Goal: Transaction & Acquisition: Purchase product/service

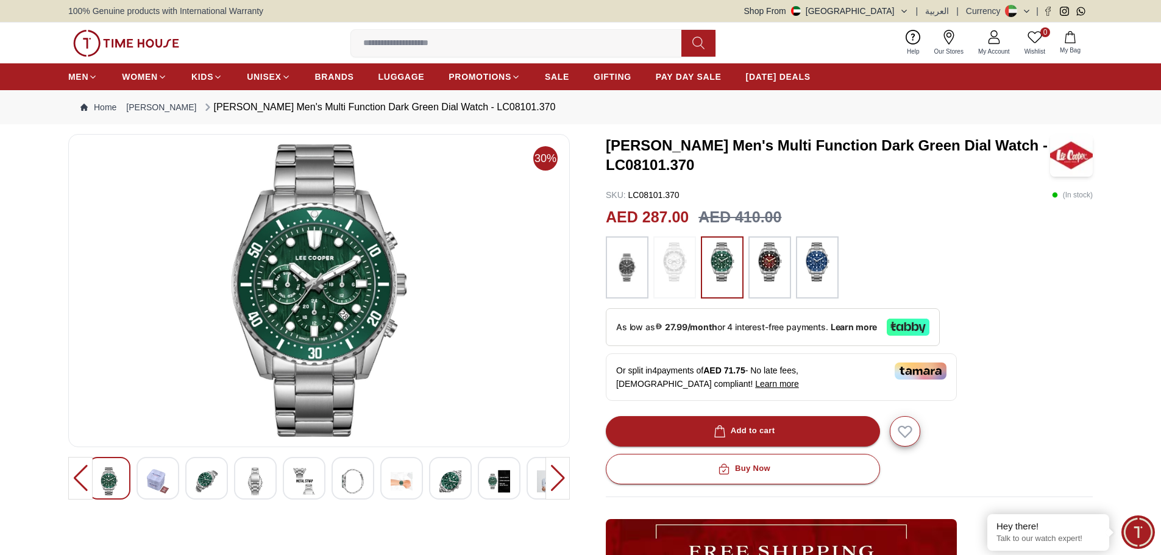
click at [111, 483] on img at bounding box center [109, 482] width 22 height 28
click at [155, 478] on img at bounding box center [158, 482] width 22 height 28
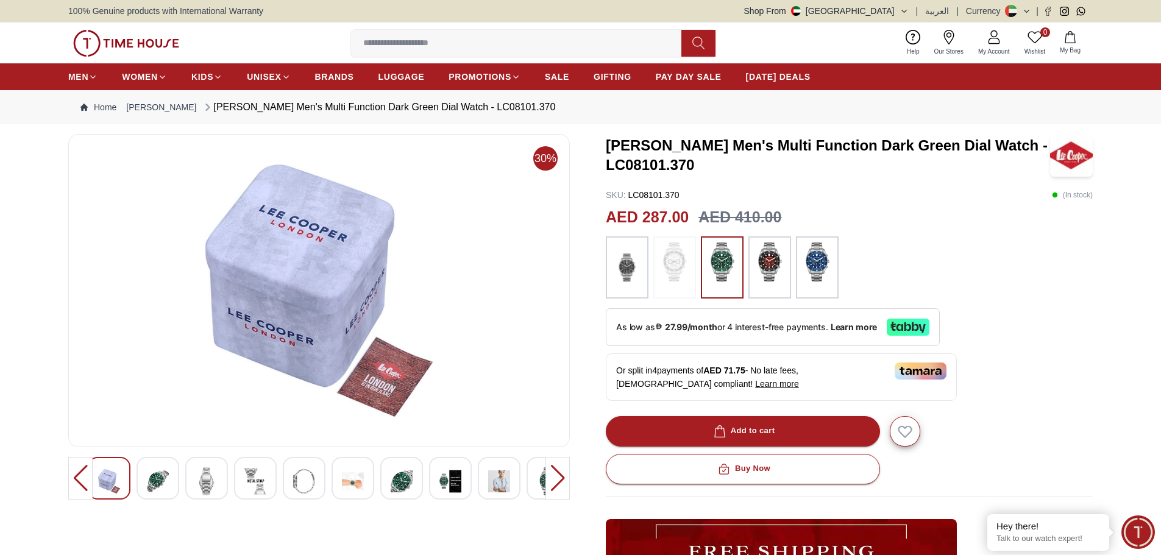
click at [197, 488] on img at bounding box center [207, 482] width 22 height 28
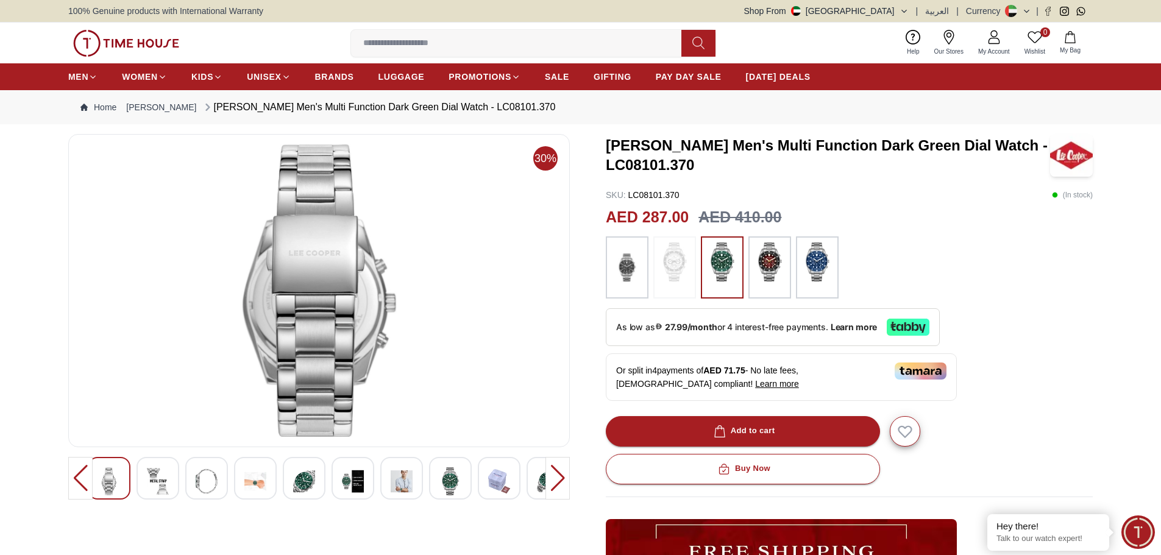
click at [254, 477] on img at bounding box center [255, 482] width 22 height 28
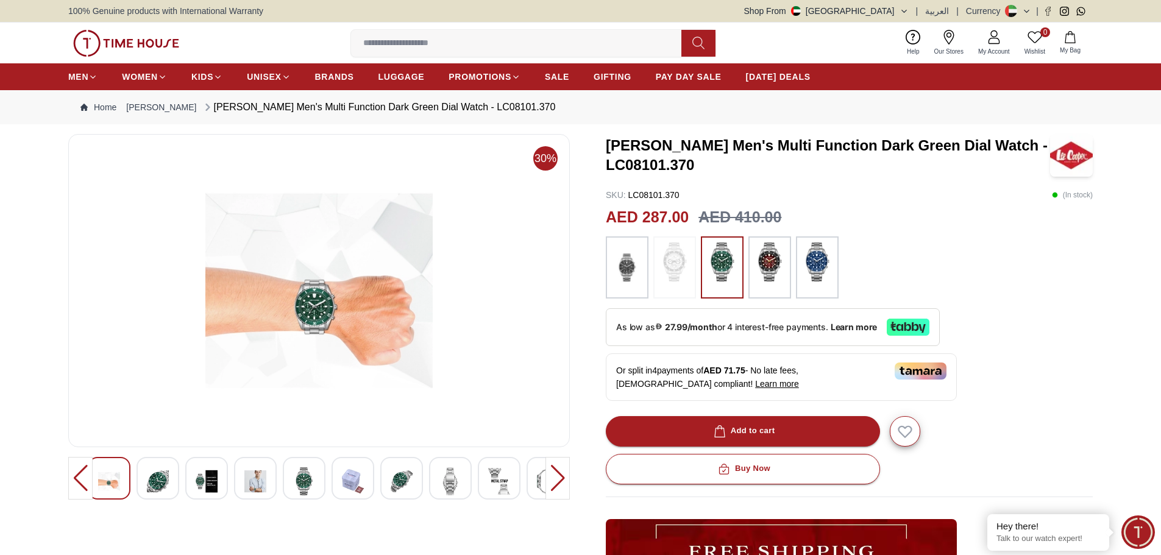
click at [299, 473] on img at bounding box center [304, 482] width 22 height 28
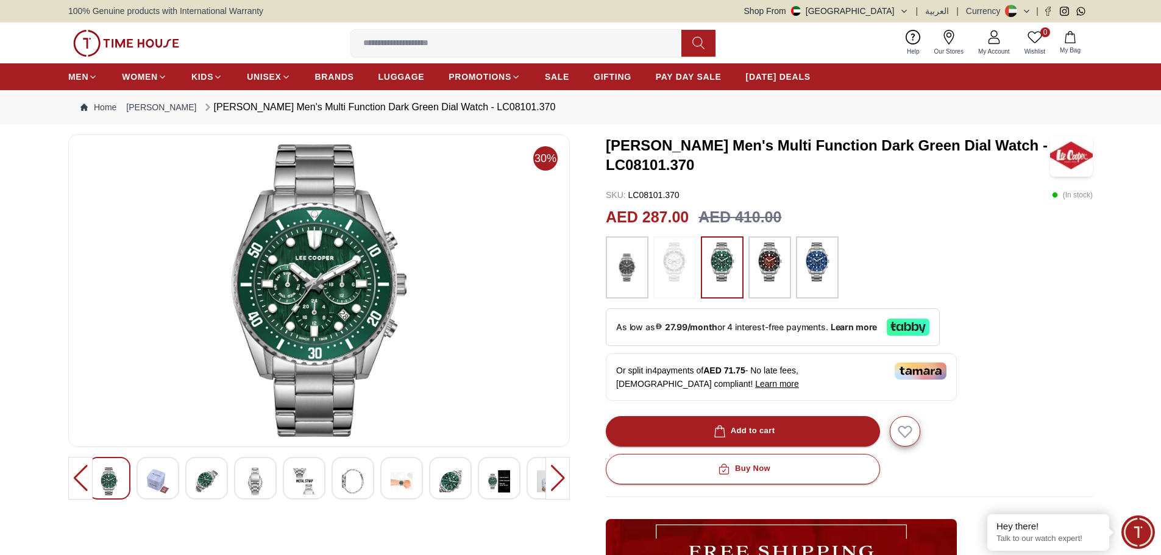
click at [154, 480] on img at bounding box center [158, 482] width 22 height 28
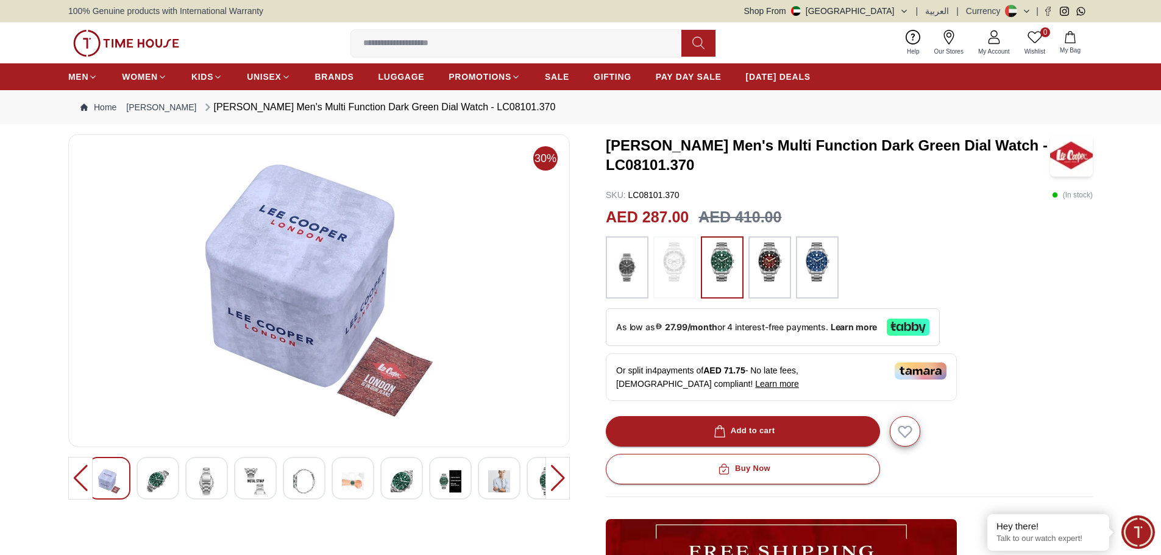
click at [191, 484] on div at bounding box center [206, 478] width 43 height 43
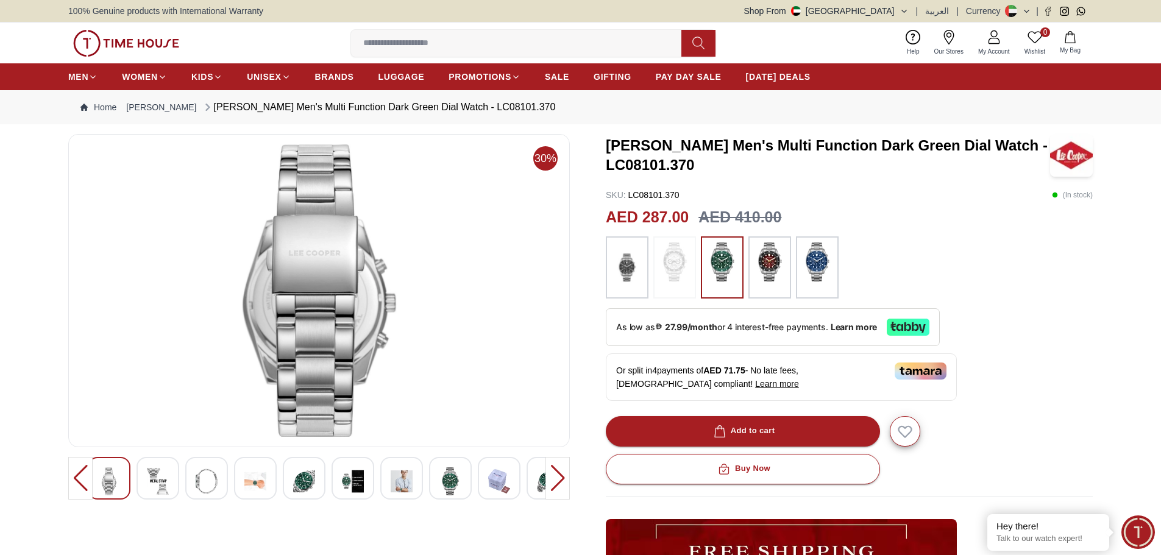
click at [246, 474] on img at bounding box center [255, 482] width 22 height 28
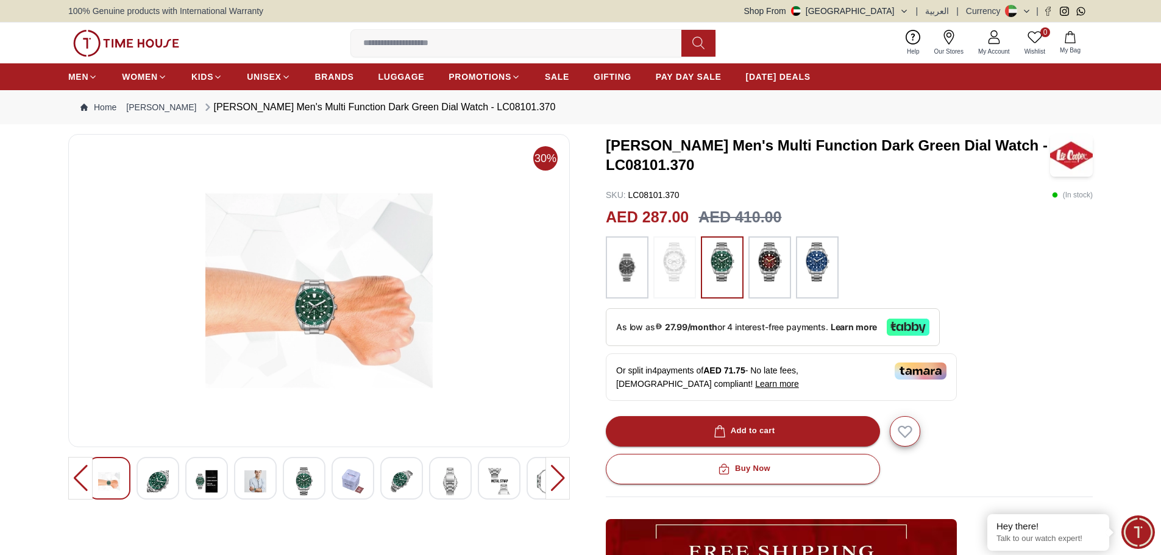
click at [311, 491] on img at bounding box center [304, 482] width 22 height 28
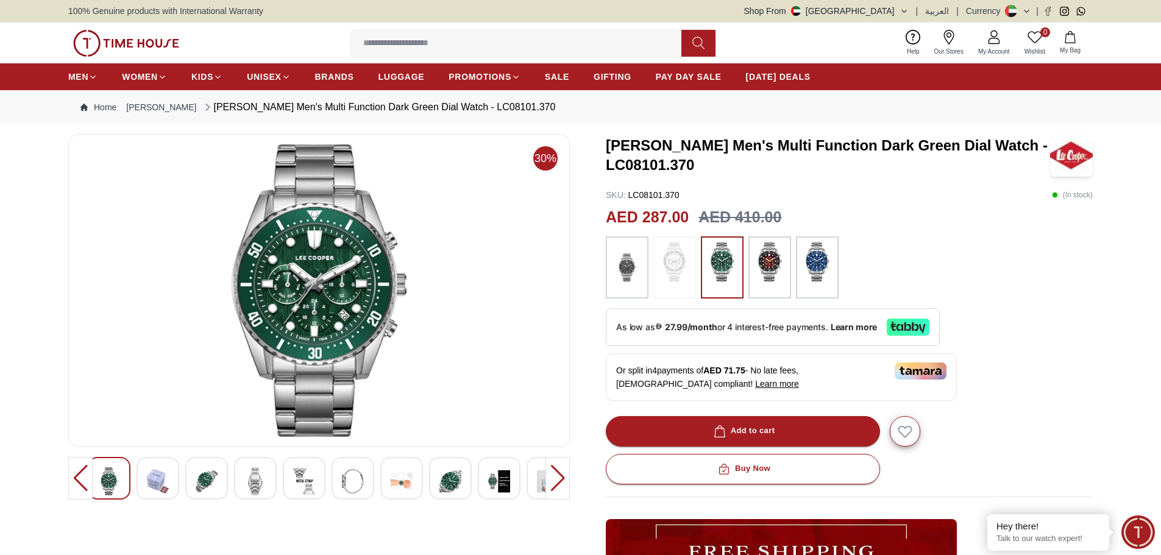
click at [411, 474] on img at bounding box center [402, 482] width 22 height 28
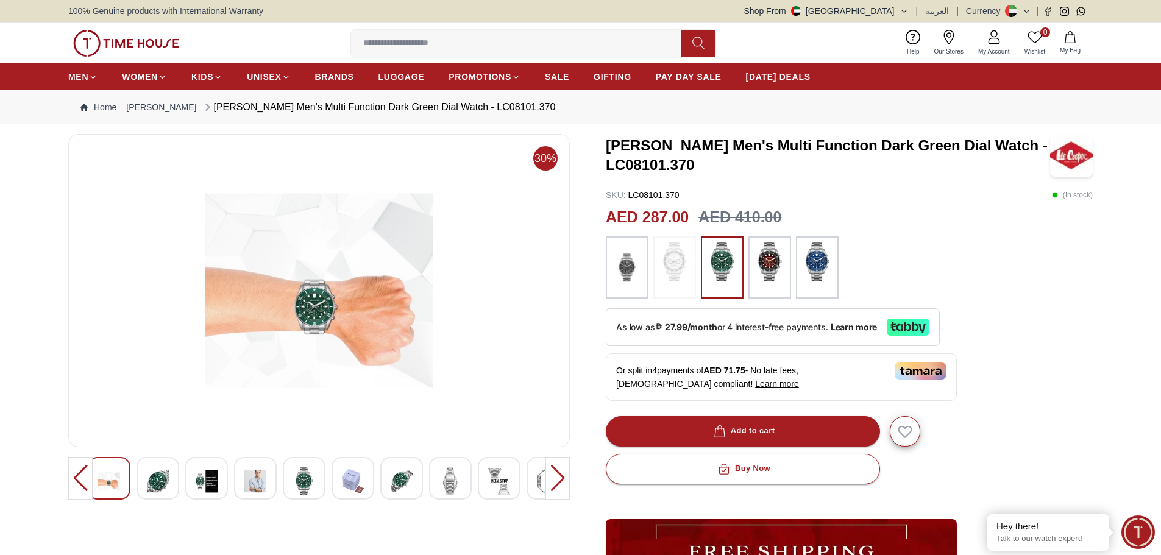
click at [452, 482] on img at bounding box center [450, 482] width 22 height 28
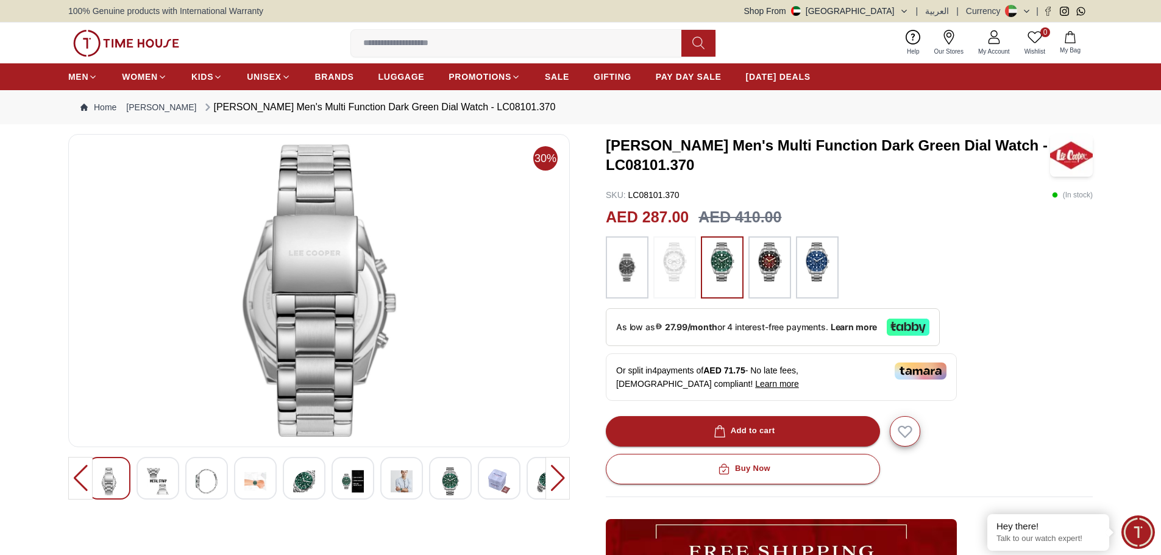
click at [775, 251] on img at bounding box center [770, 262] width 30 height 39
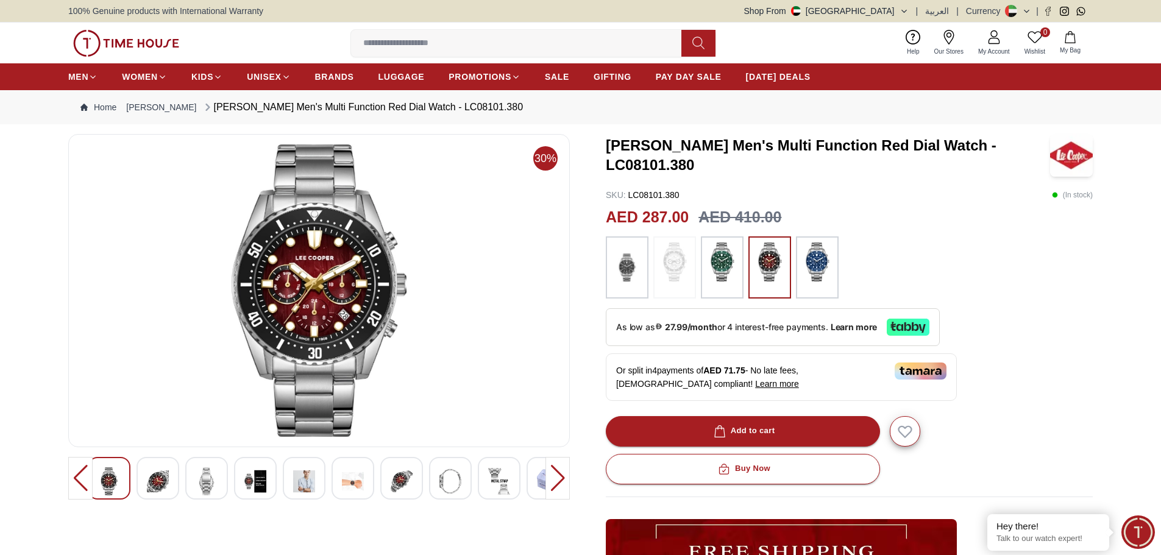
click at [718, 269] on img at bounding box center [722, 262] width 30 height 39
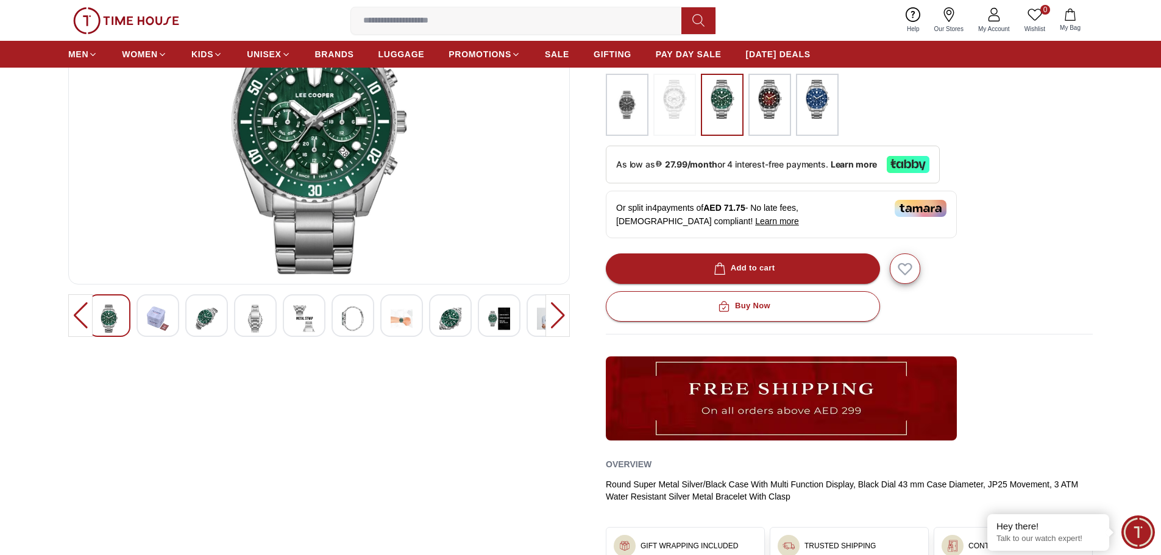
scroll to position [183, 0]
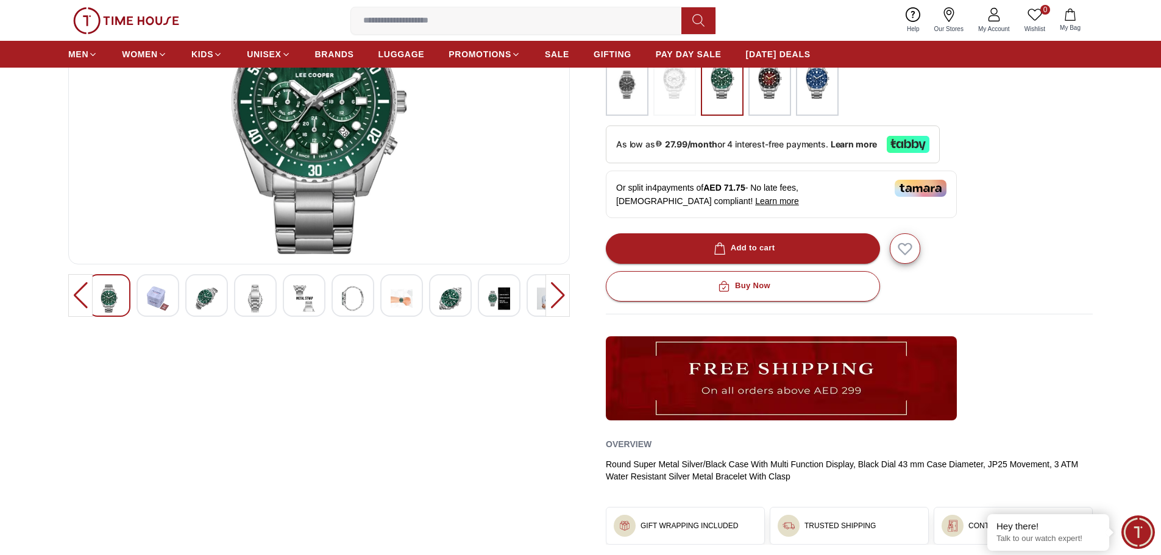
click at [443, 291] on img at bounding box center [450, 299] width 22 height 28
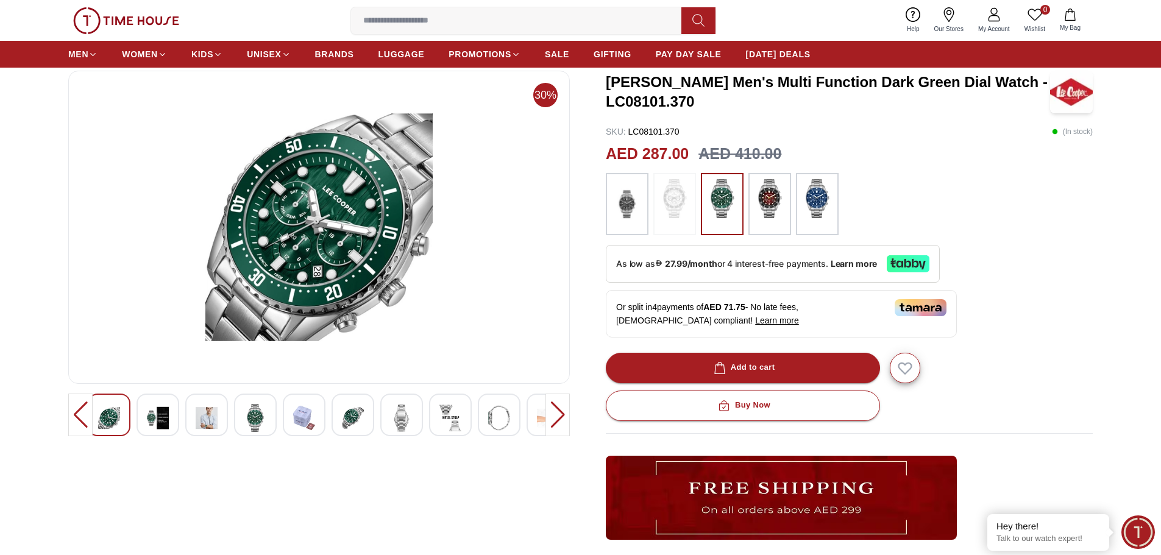
scroll to position [61, 0]
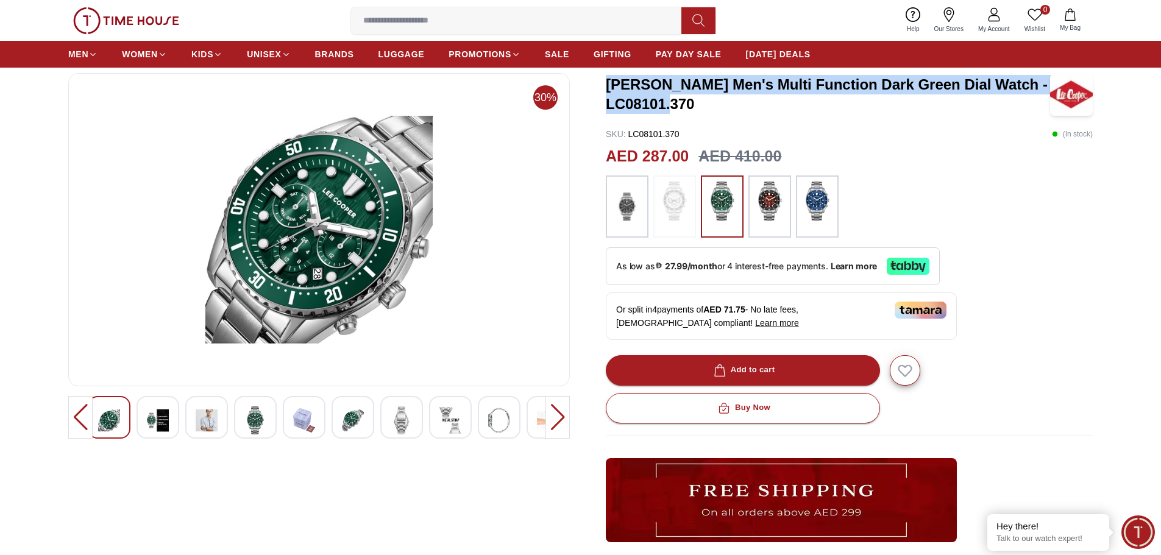
drag, startPoint x: 694, startPoint y: 102, endPoint x: 607, endPoint y: 89, distance: 88.2
click at [607, 89] on h3 "LEE COOPER Men's Multi Function Dark Green Dial Watch - LC08101.370" at bounding box center [828, 94] width 444 height 39
copy h3 "LEE COOPER Men's Multi Function Dark Green Dial Watch - LC08101.370"
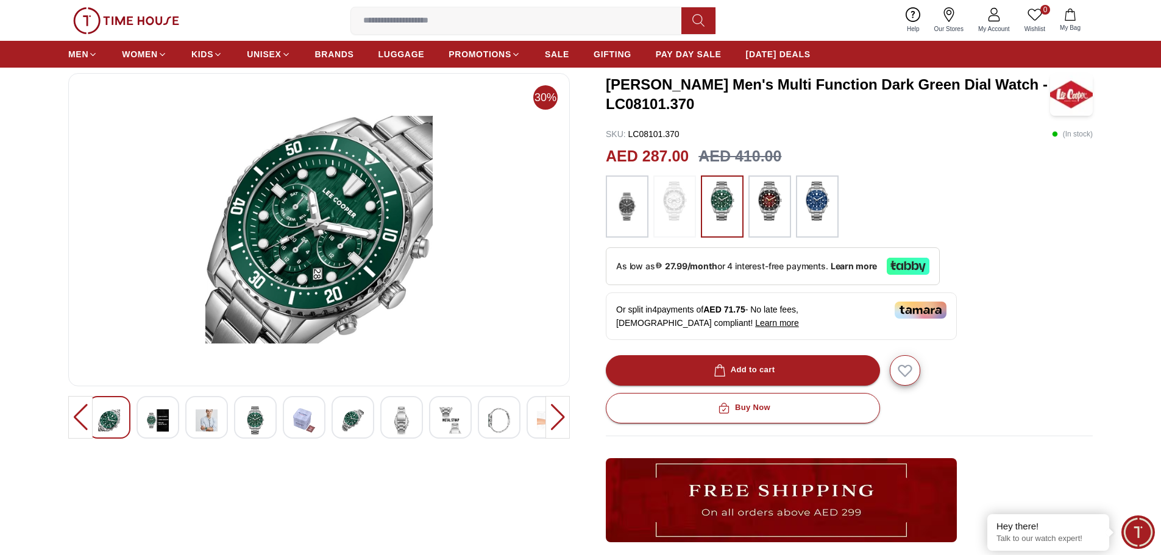
click at [0, 267] on section "30% LEE COOPER Men's Multi Function Dark Green Dial Watch - LC08101.370 SKU : L…" at bounding box center [580, 424] width 1161 height 703
click at [202, 421] on img at bounding box center [207, 421] width 22 height 28
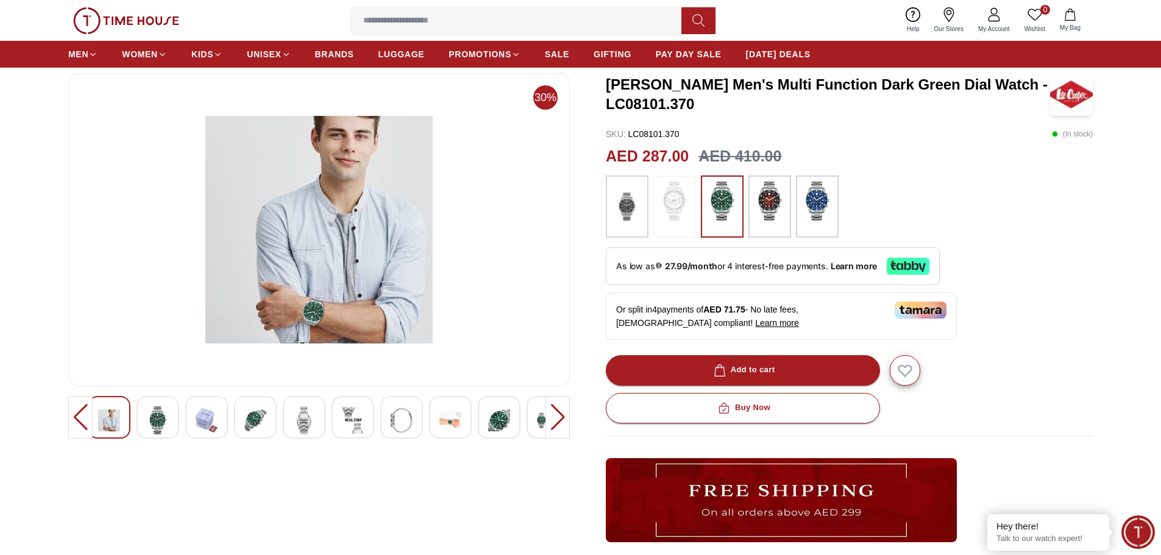
click at [314, 319] on img at bounding box center [319, 230] width 481 height 293
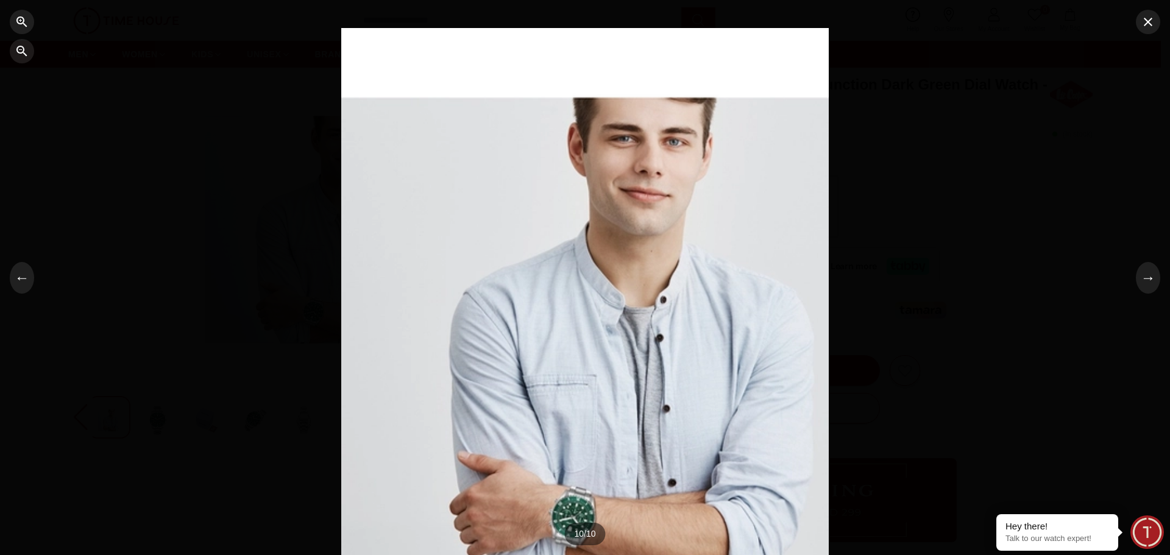
click at [624, 529] on div at bounding box center [585, 277] width 1170 height 555
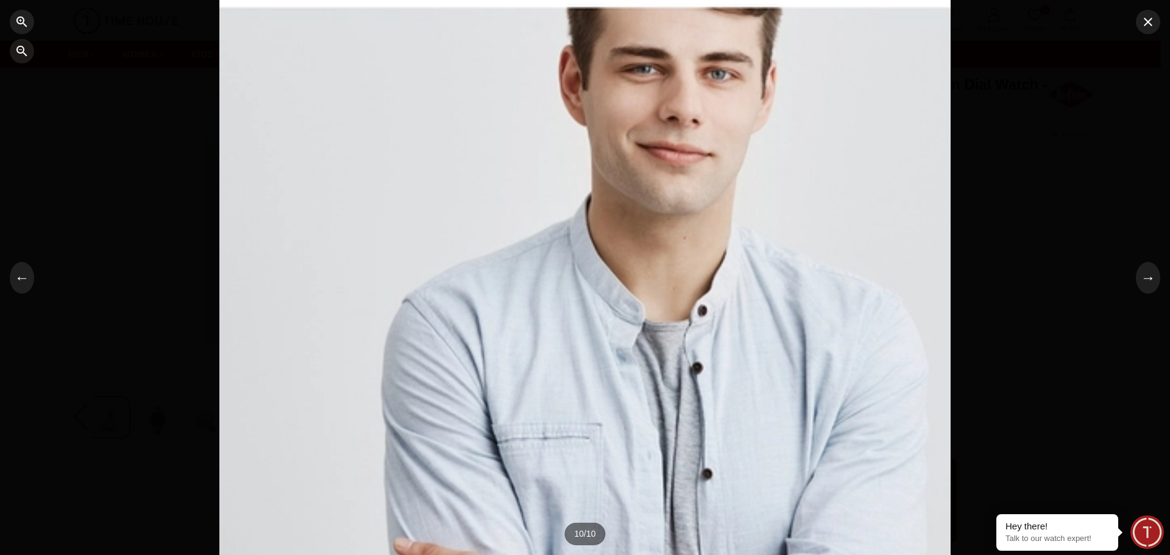
click at [630, 485] on div at bounding box center [584, 278] width 731 height 750
click at [630, 483] on div at bounding box center [584, 278] width 731 height 750
click at [17, 282] on button "←" at bounding box center [22, 278] width 24 height 32
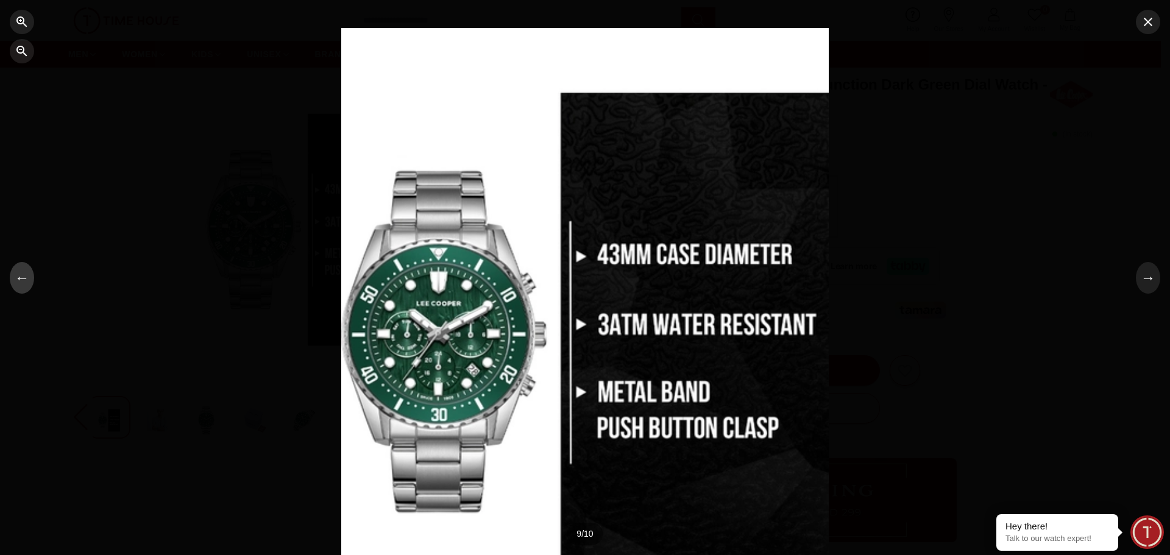
click at [16, 271] on button "←" at bounding box center [22, 278] width 24 height 32
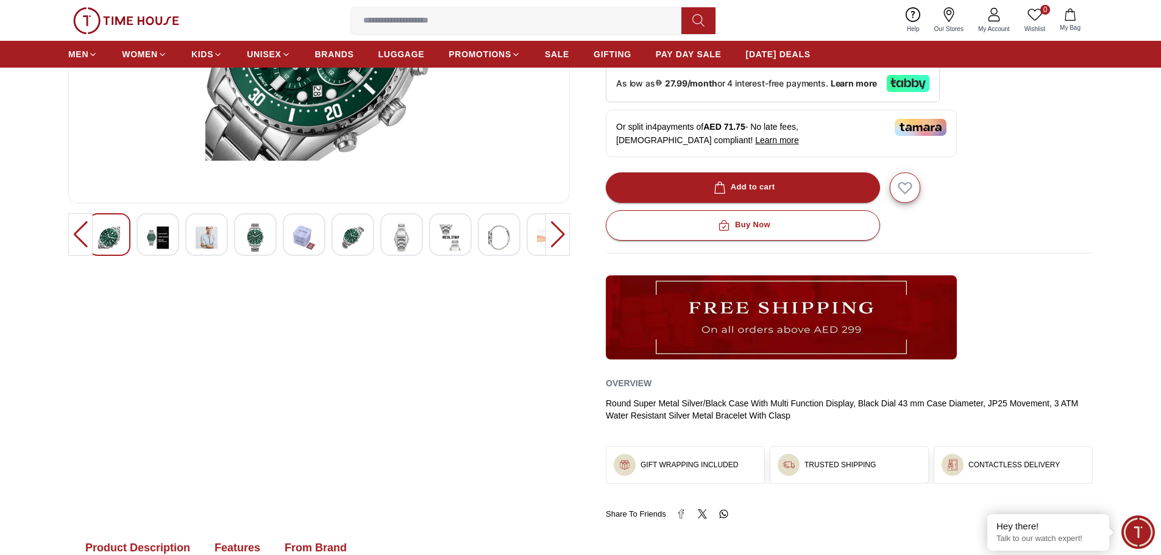
scroll to position [0, 0]
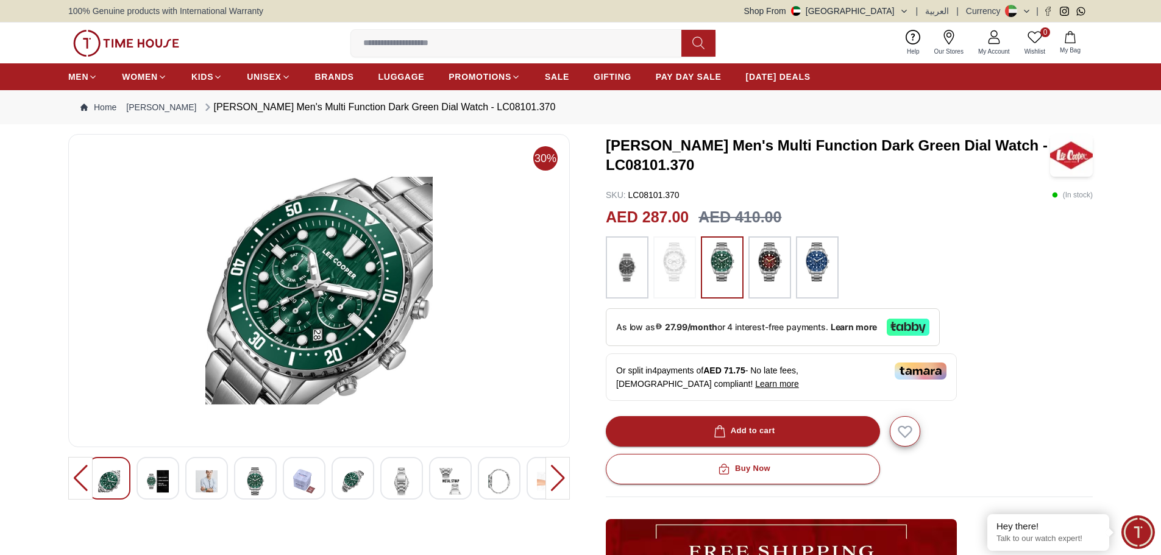
click at [758, 424] on div "Add to cart" at bounding box center [743, 431] width 64 height 14
click at [121, 42] on img at bounding box center [126, 43] width 106 height 27
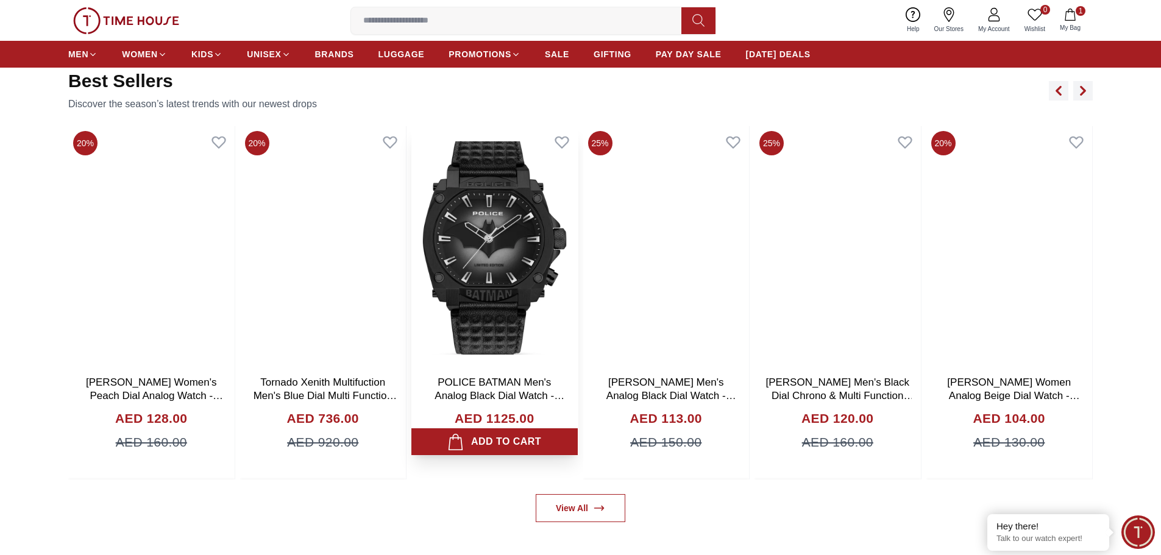
scroll to position [914, 0]
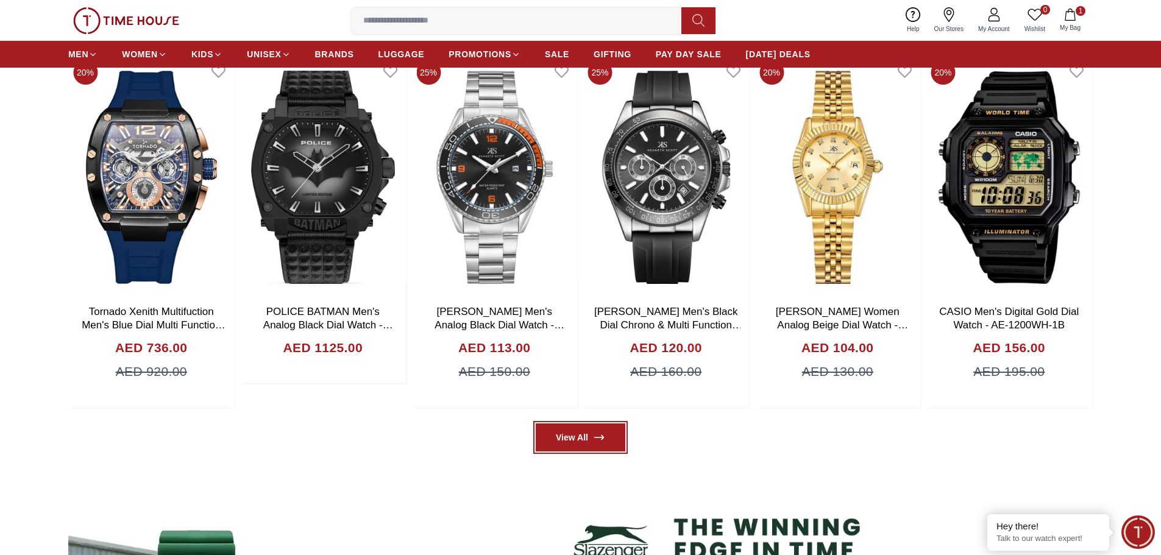
click at [591, 435] on link "View All" at bounding box center [581, 438] width 90 height 28
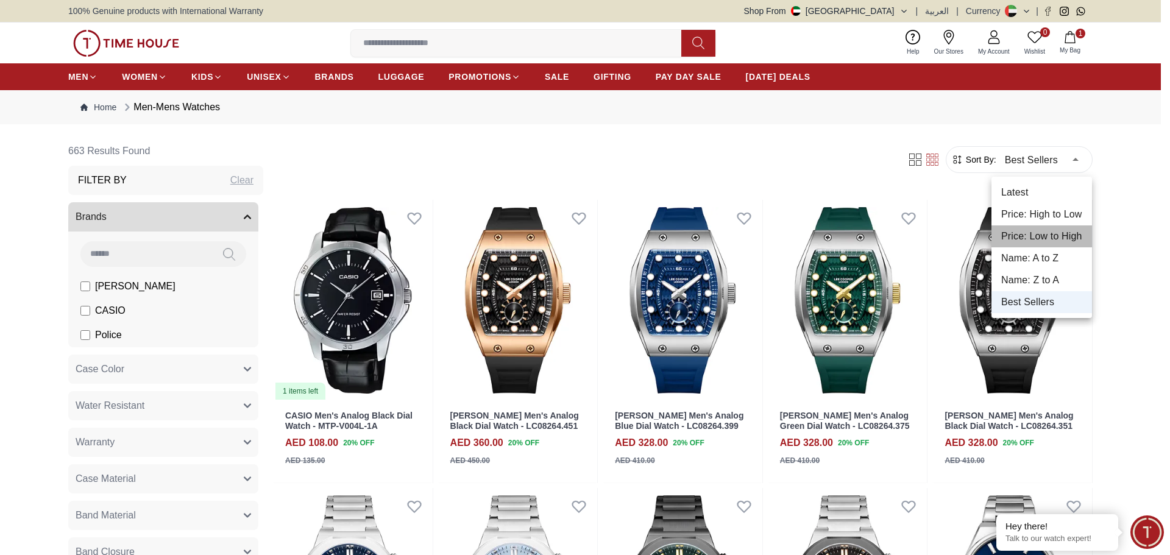
click at [1064, 229] on li "Price: Low to High" at bounding box center [1042, 237] width 101 height 22
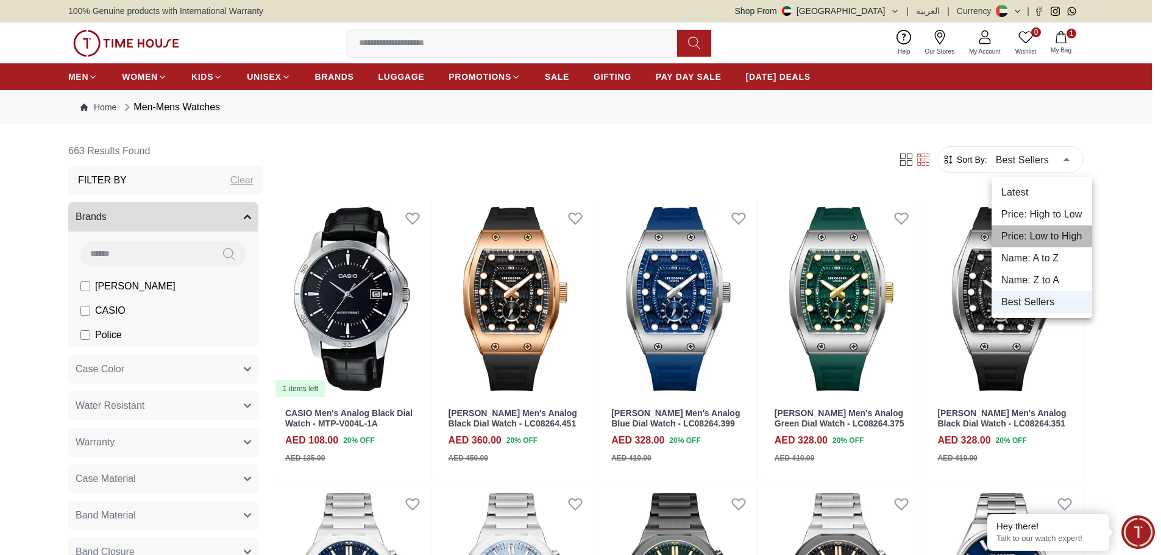
type input "*"
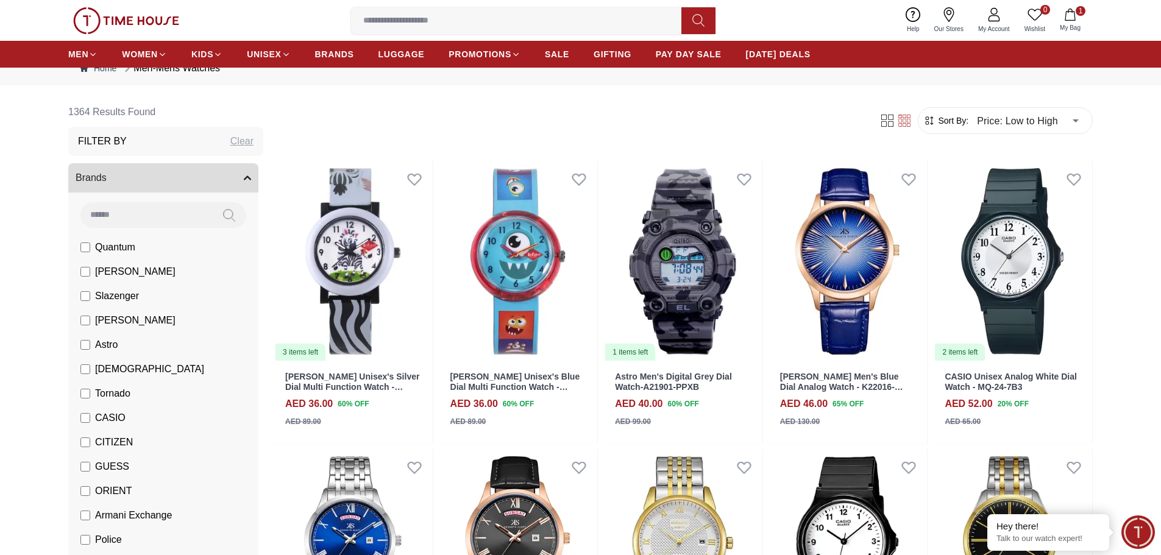
scroll to position [61, 0]
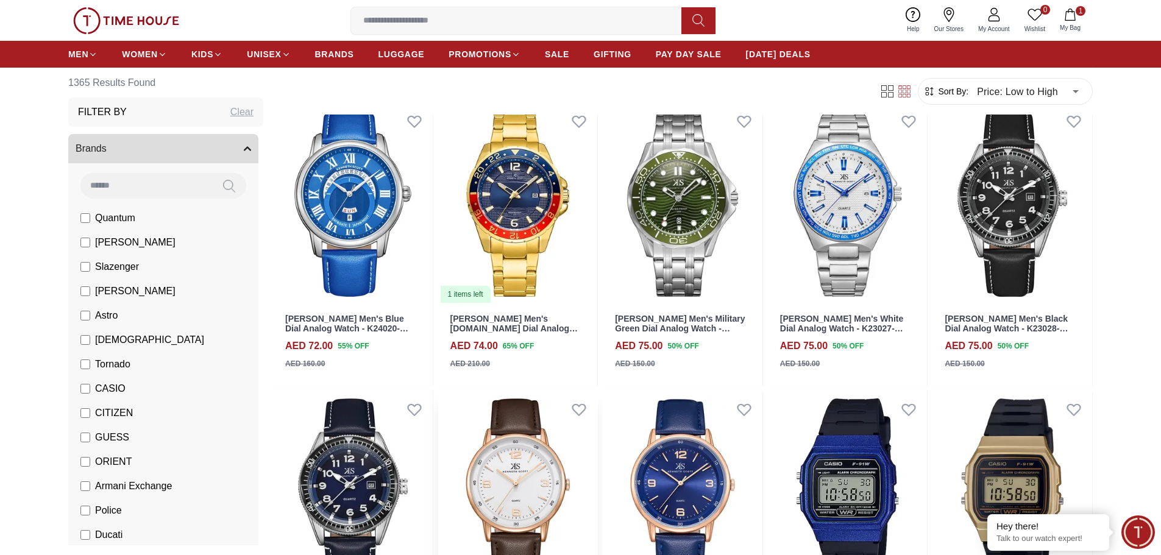
scroll to position [1829, 0]
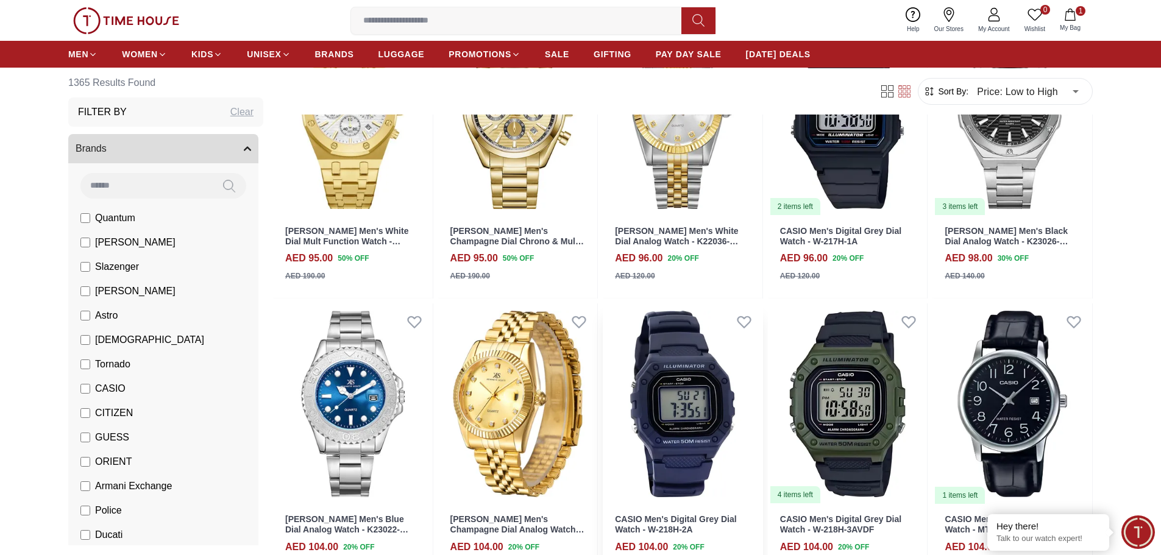
scroll to position [3962, 0]
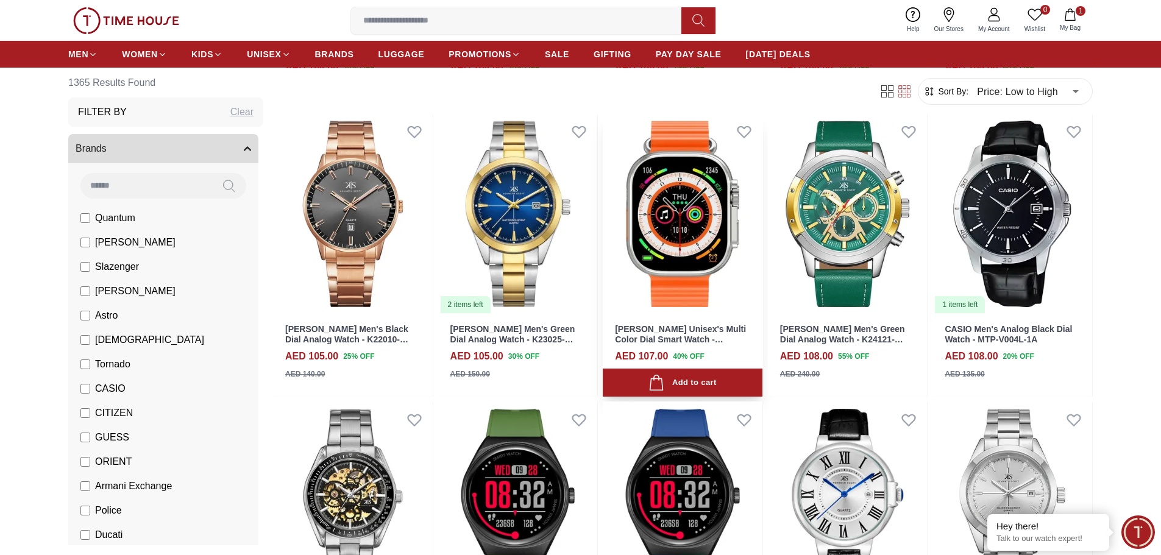
scroll to position [4876, 0]
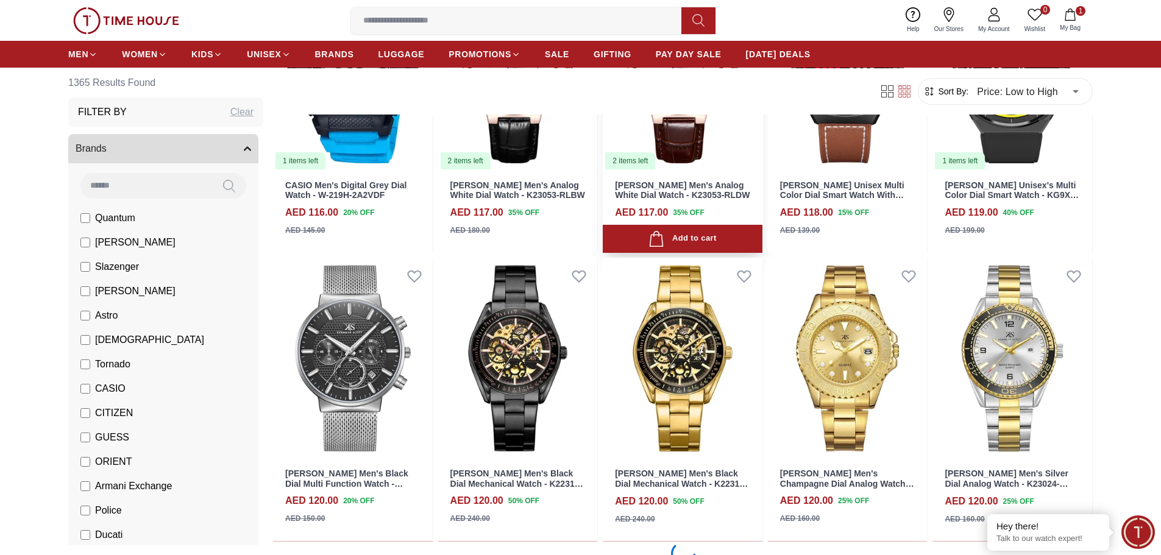
scroll to position [6583, 0]
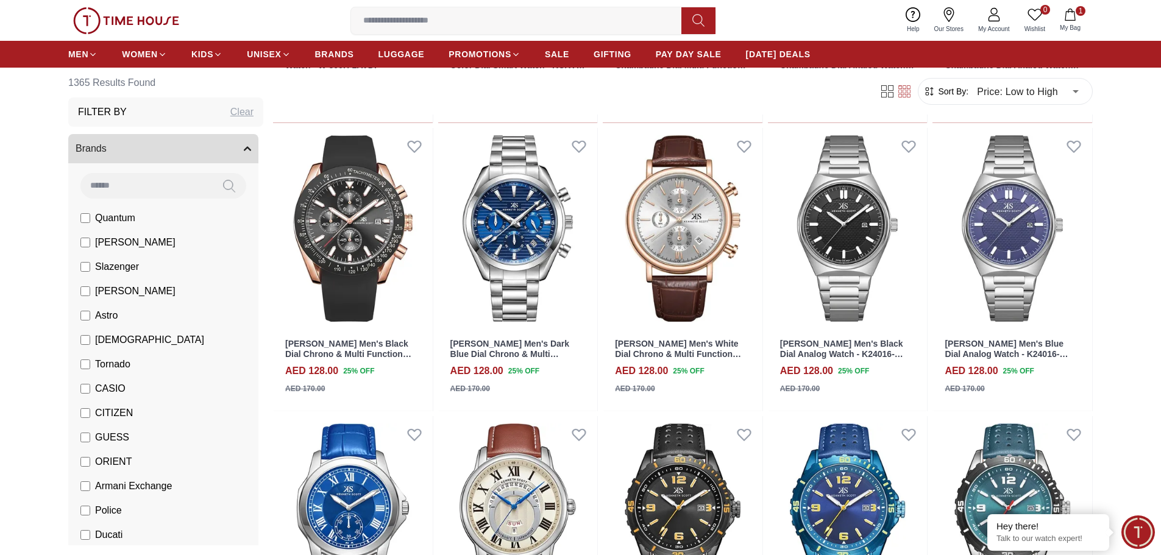
scroll to position [8168, 0]
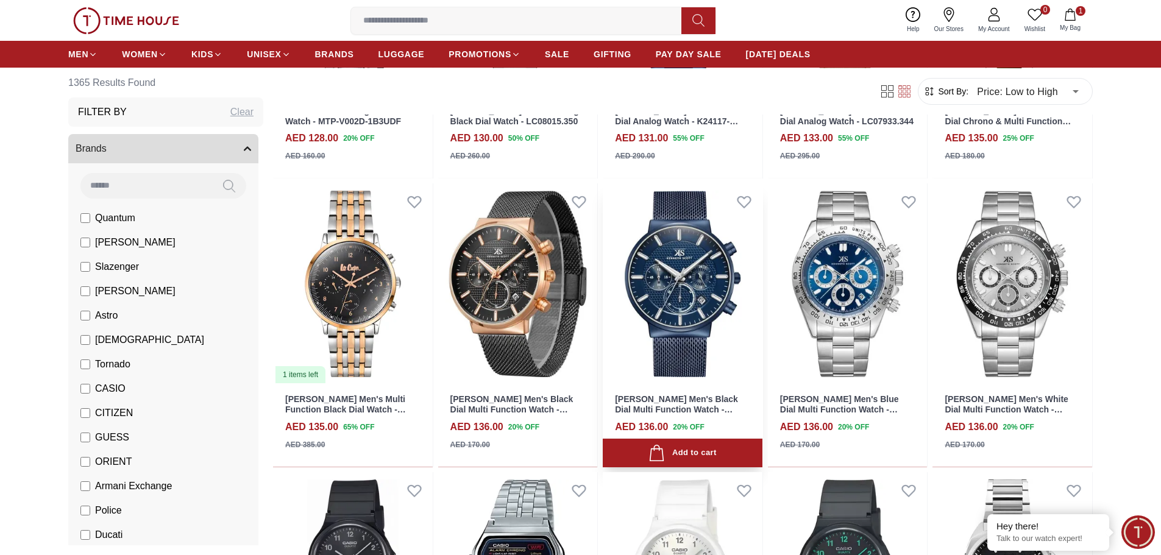
scroll to position [9387, 0]
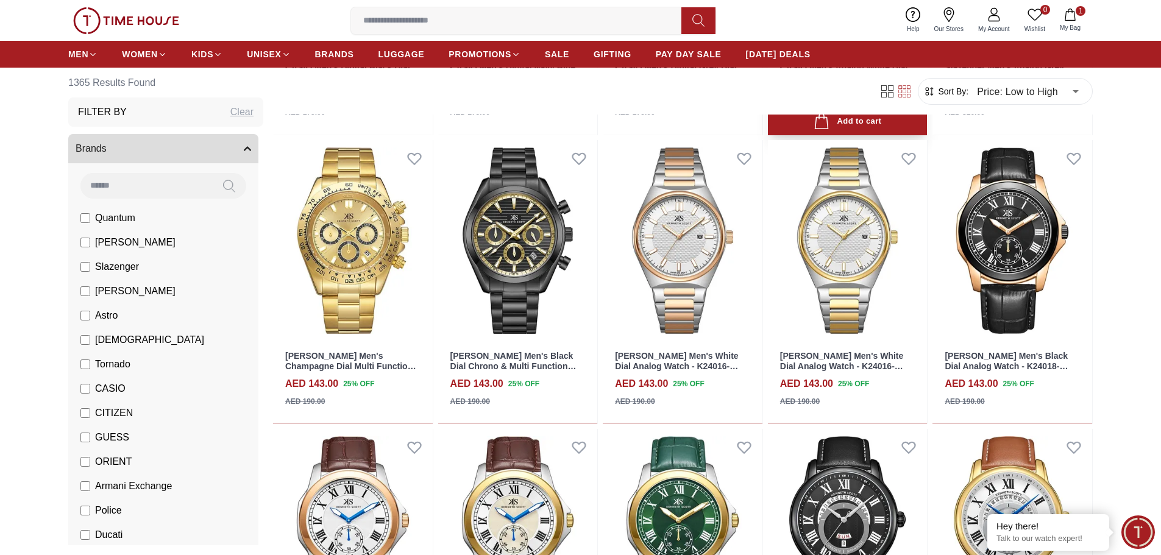
scroll to position [10179, 0]
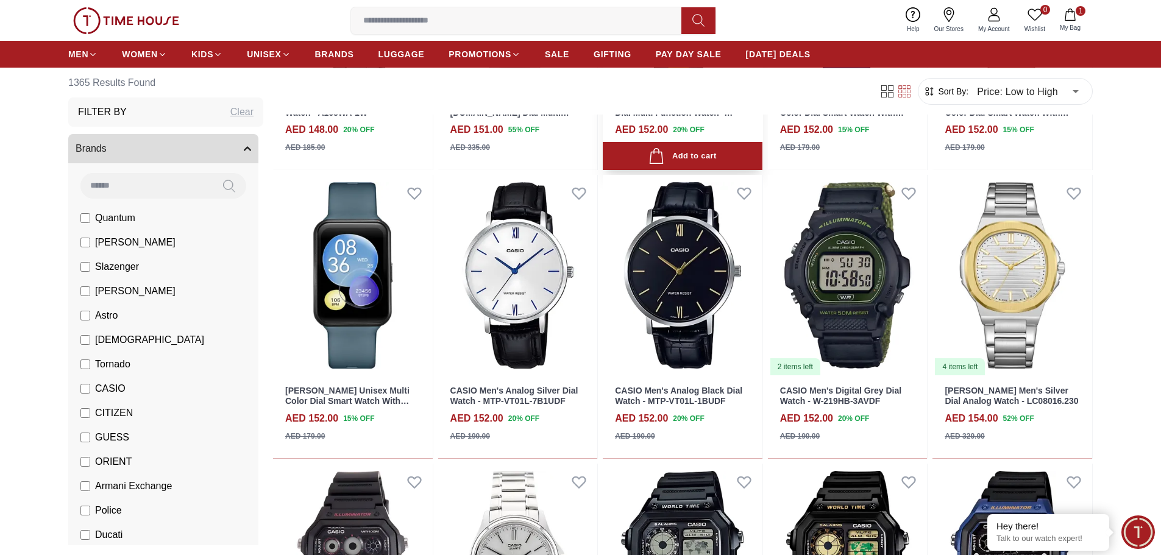
scroll to position [11886, 0]
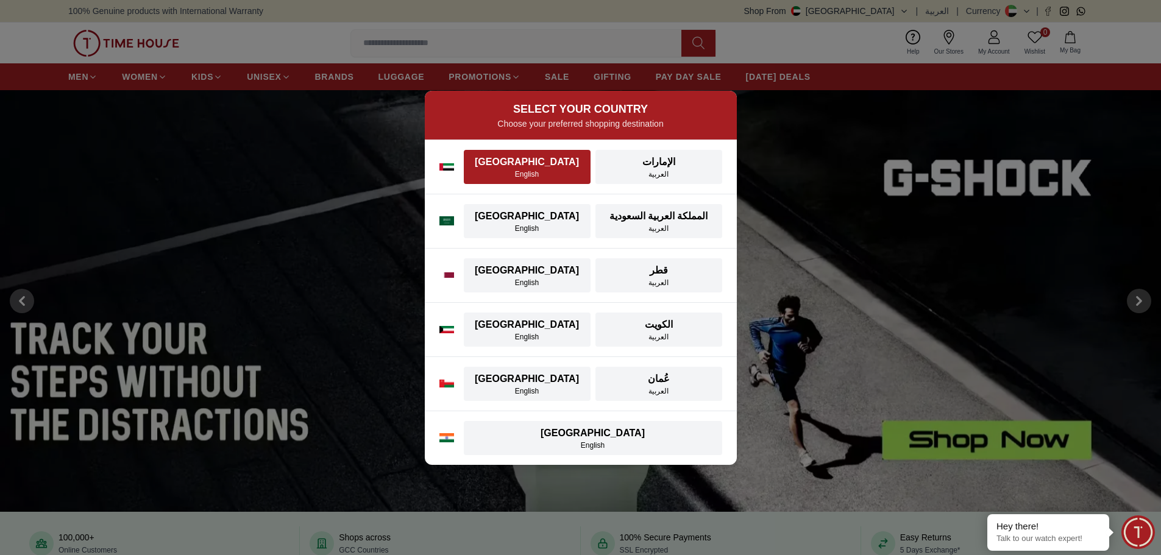
click at [524, 159] on div "[GEOGRAPHIC_DATA]" at bounding box center [527, 162] width 112 height 15
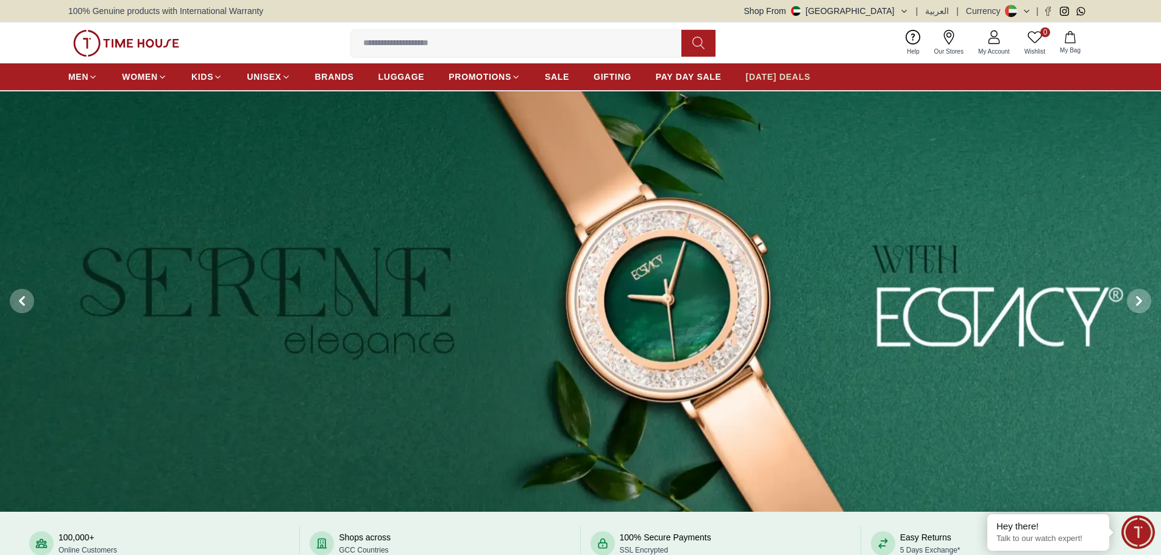
click at [791, 74] on span "[DATE] DEALS" at bounding box center [778, 77] width 65 height 12
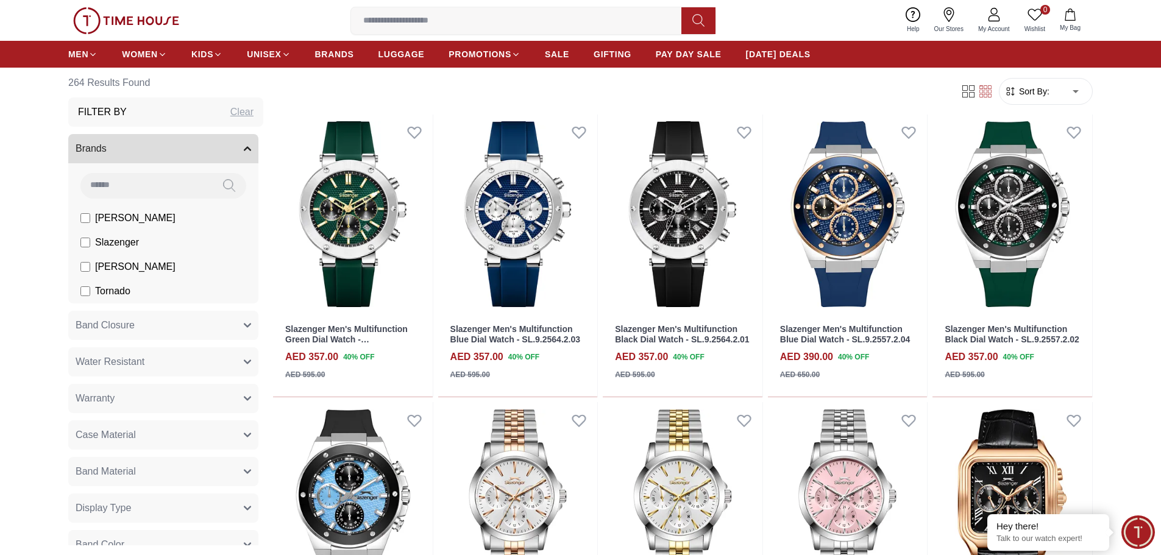
scroll to position [488, 0]
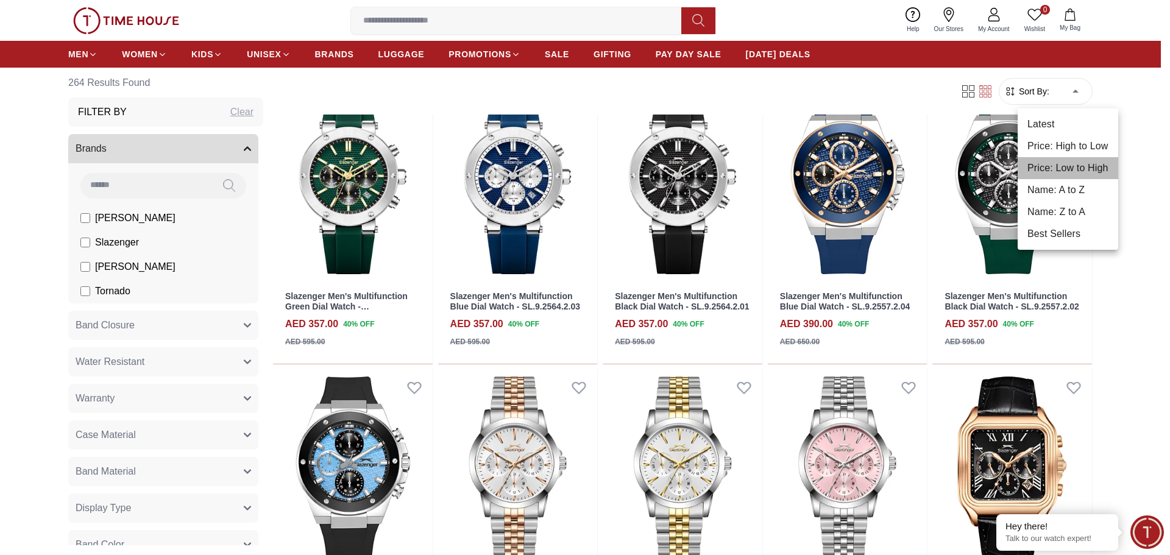
click at [1085, 166] on li "Price: Low to High" at bounding box center [1068, 168] width 101 height 22
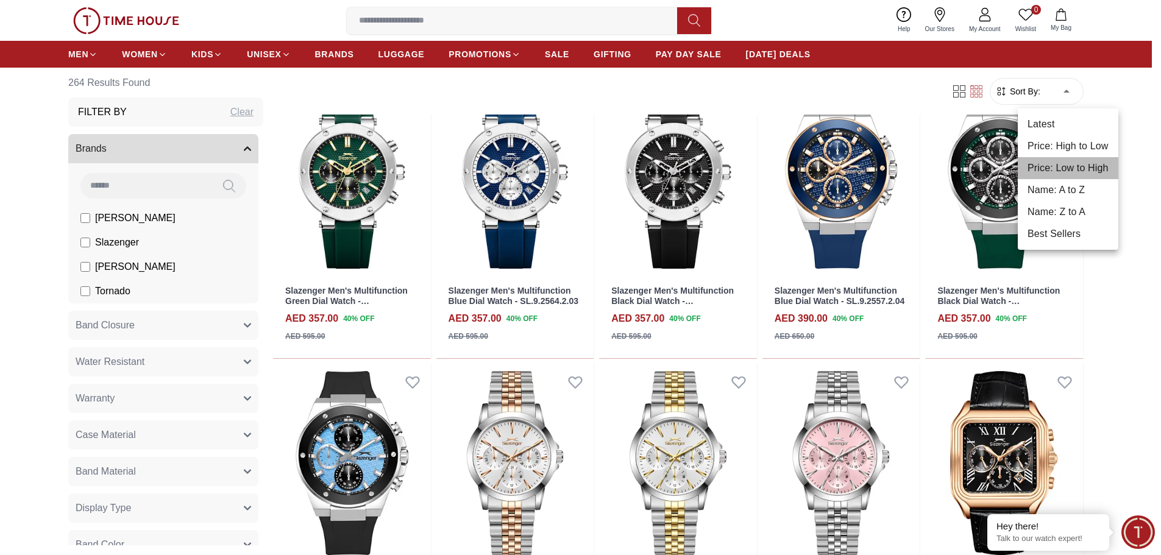
type input "*"
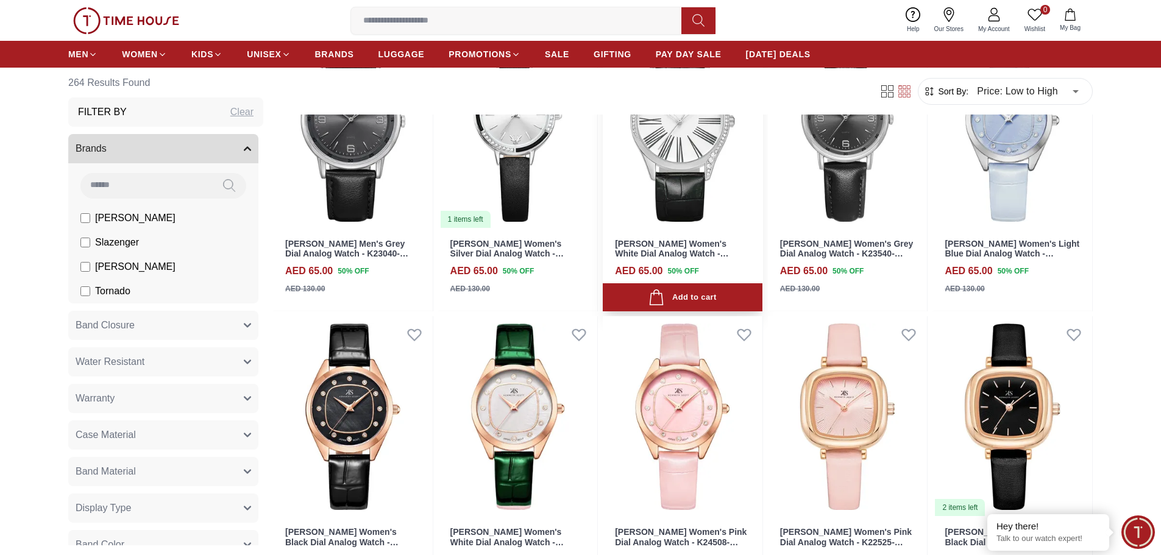
scroll to position [853, 0]
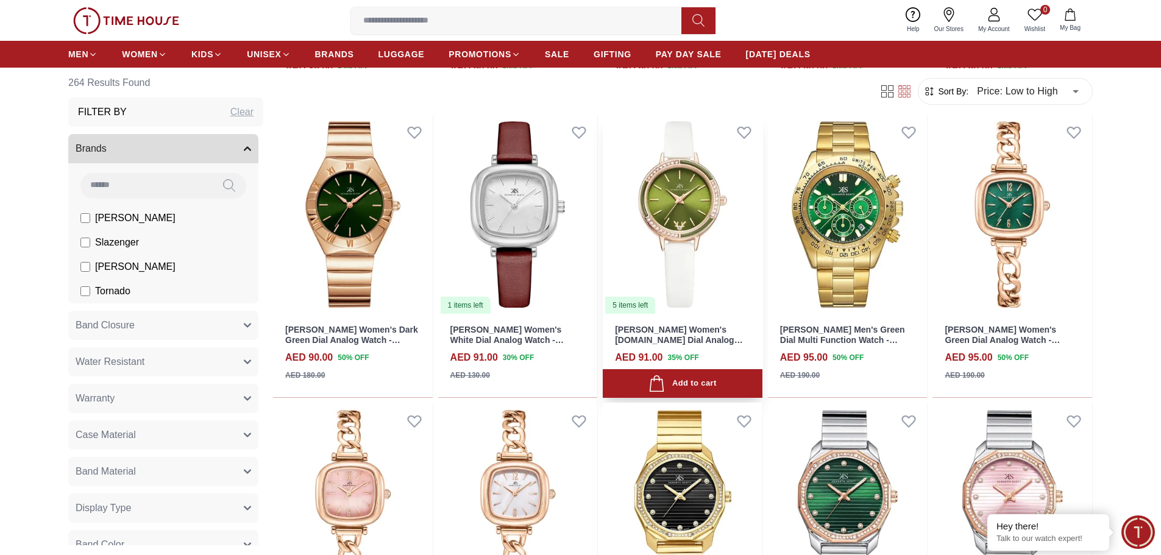
scroll to position [2865, 0]
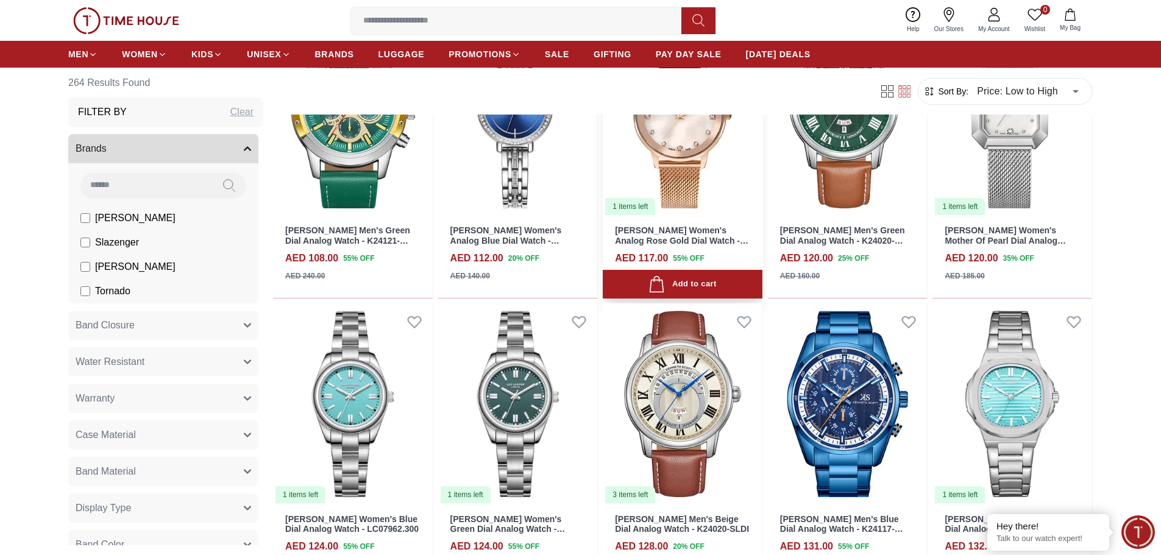
scroll to position [4145, 0]
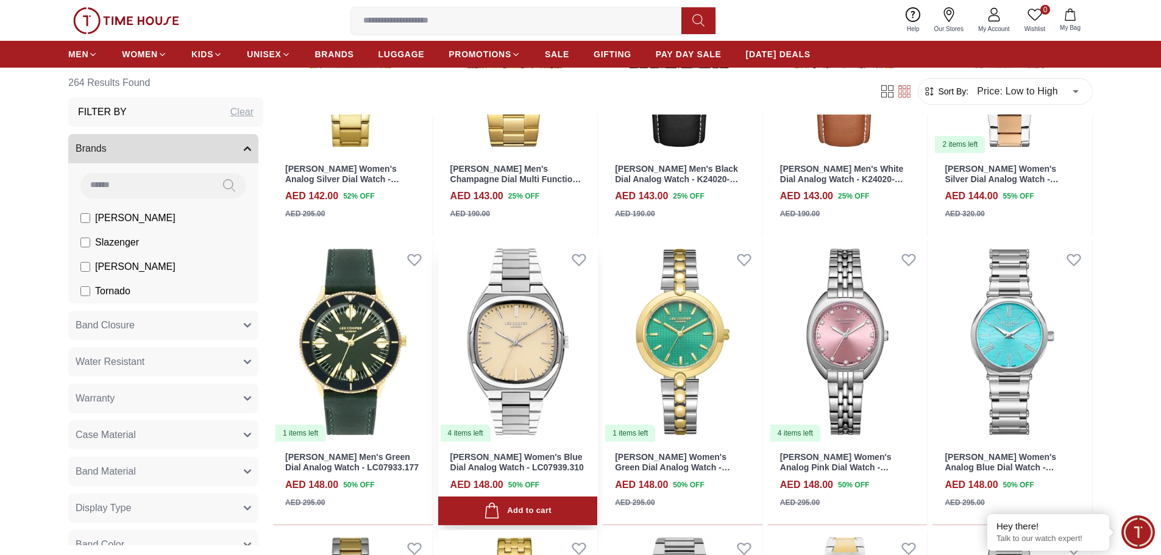
scroll to position [5608, 0]
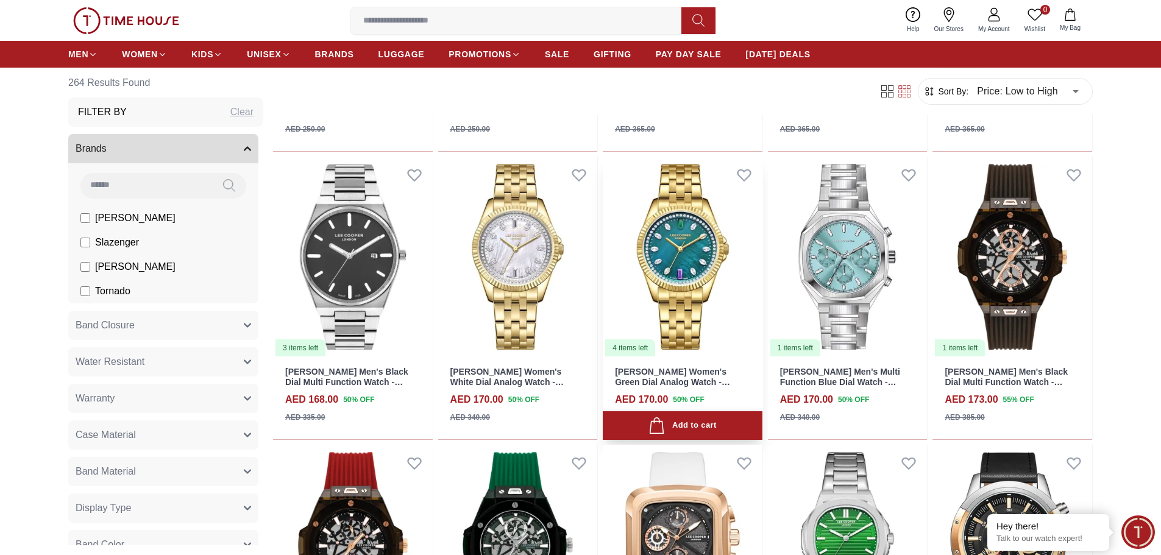
scroll to position [6888, 0]
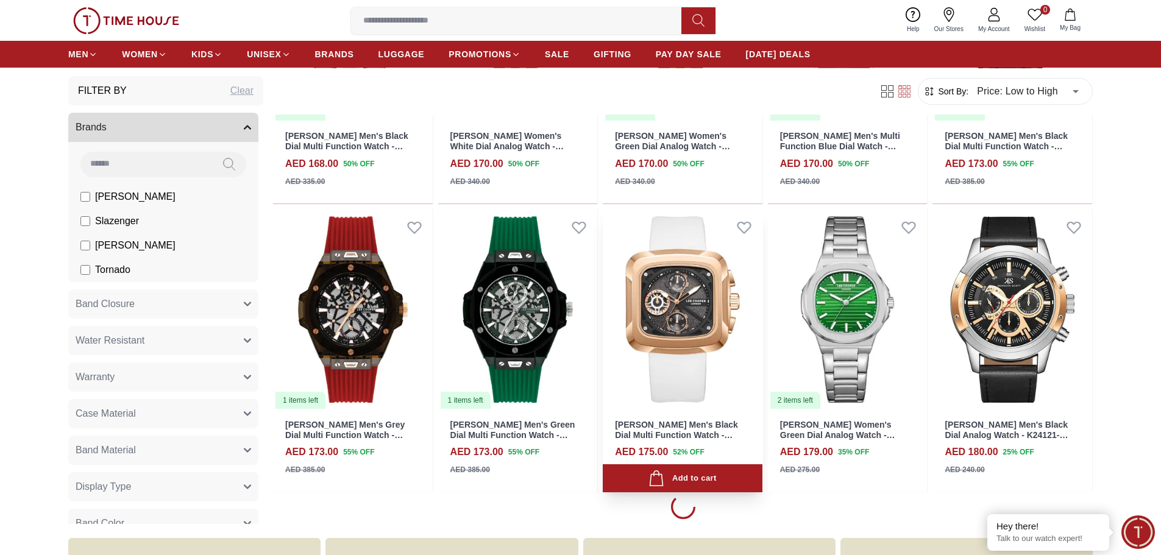
scroll to position [7010, 0]
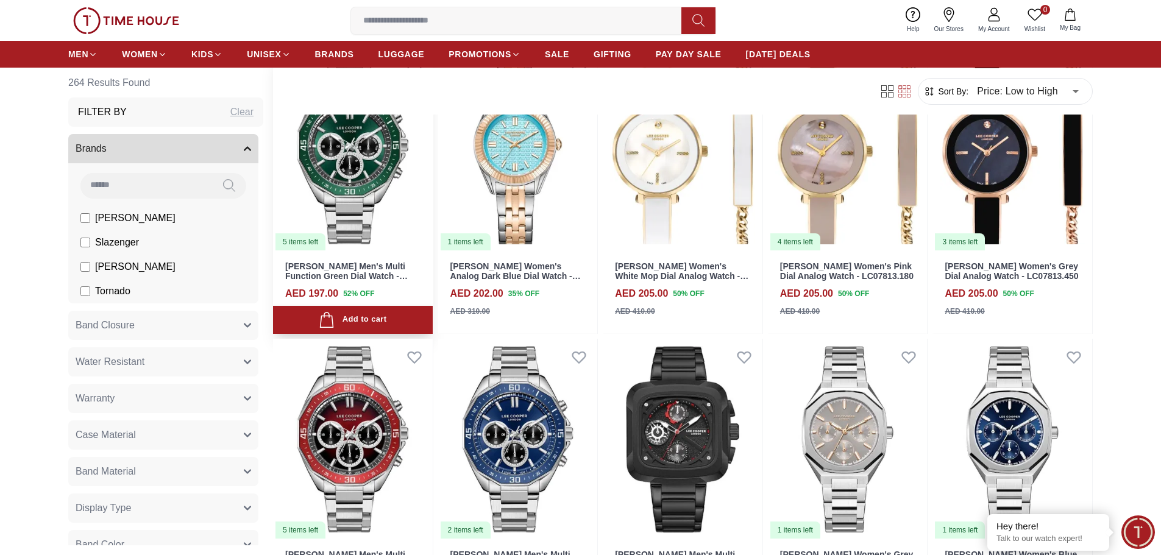
scroll to position [8899, 0]
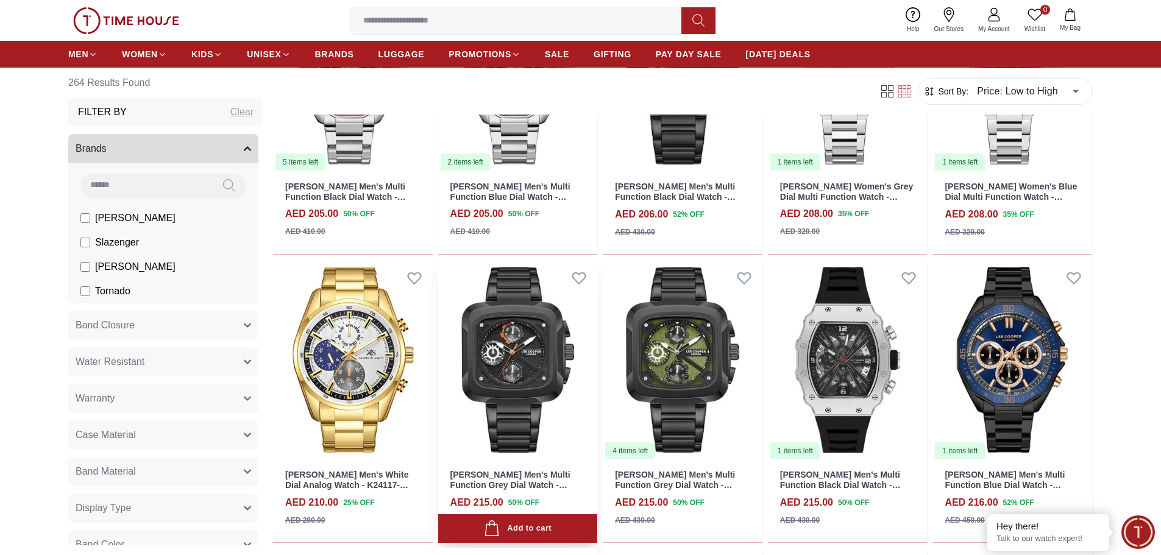
scroll to position [9326, 0]
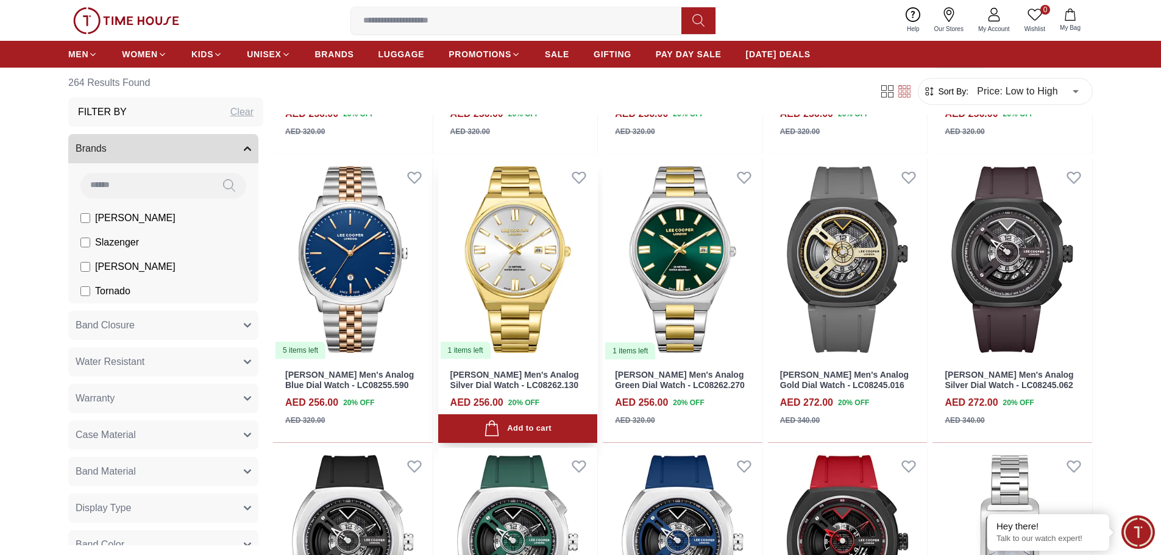
scroll to position [11276, 0]
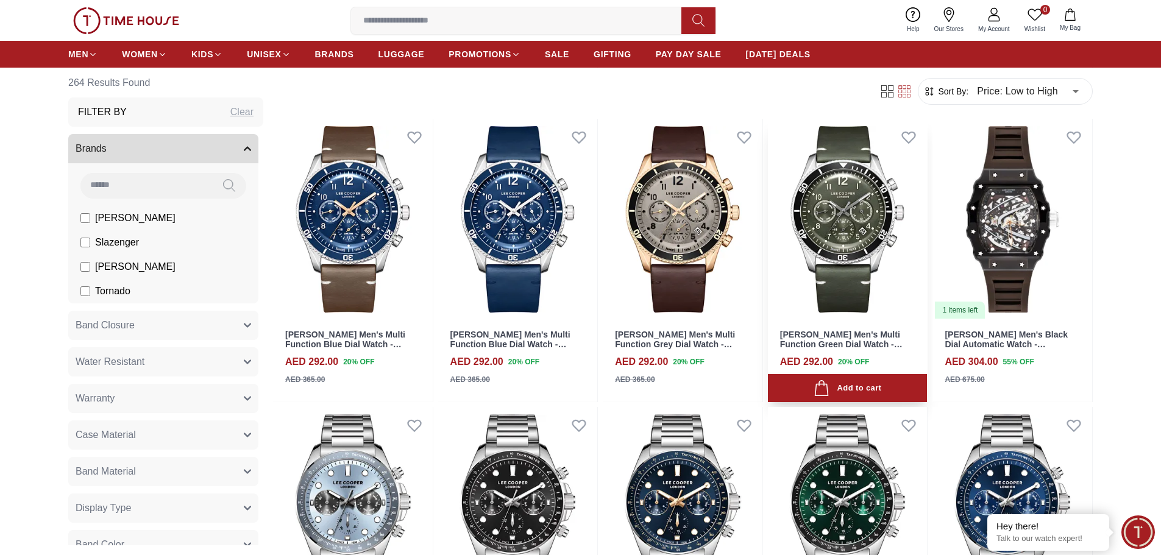
scroll to position [12678, 0]
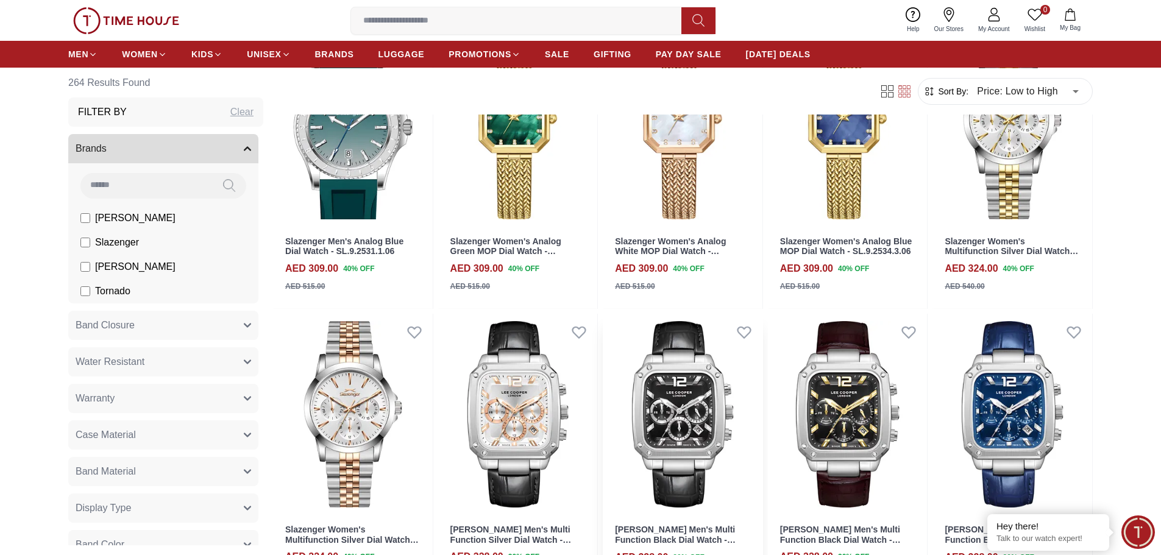
scroll to position [13410, 0]
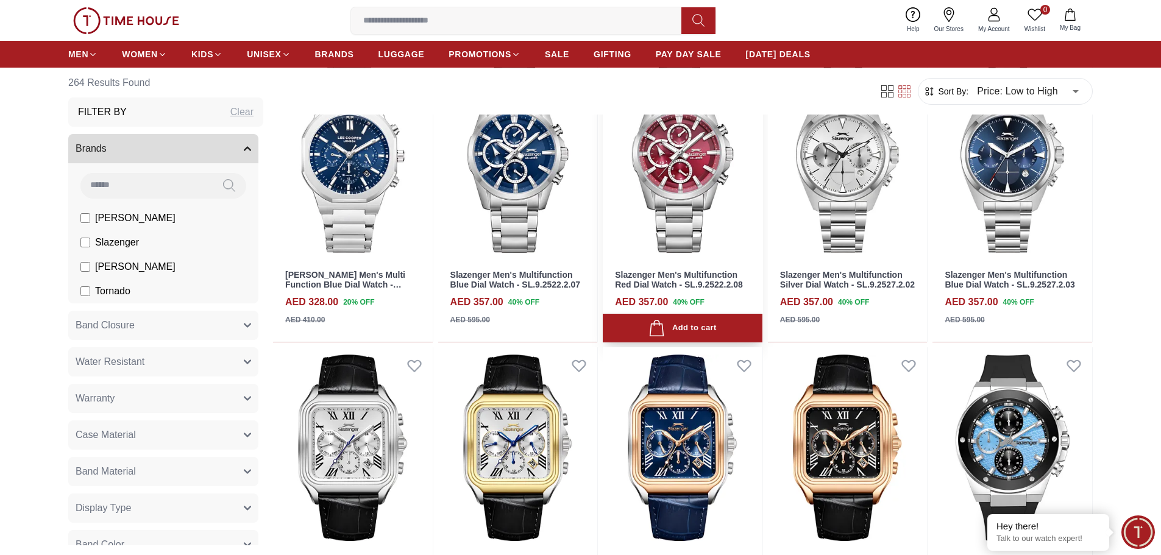
scroll to position [14385, 0]
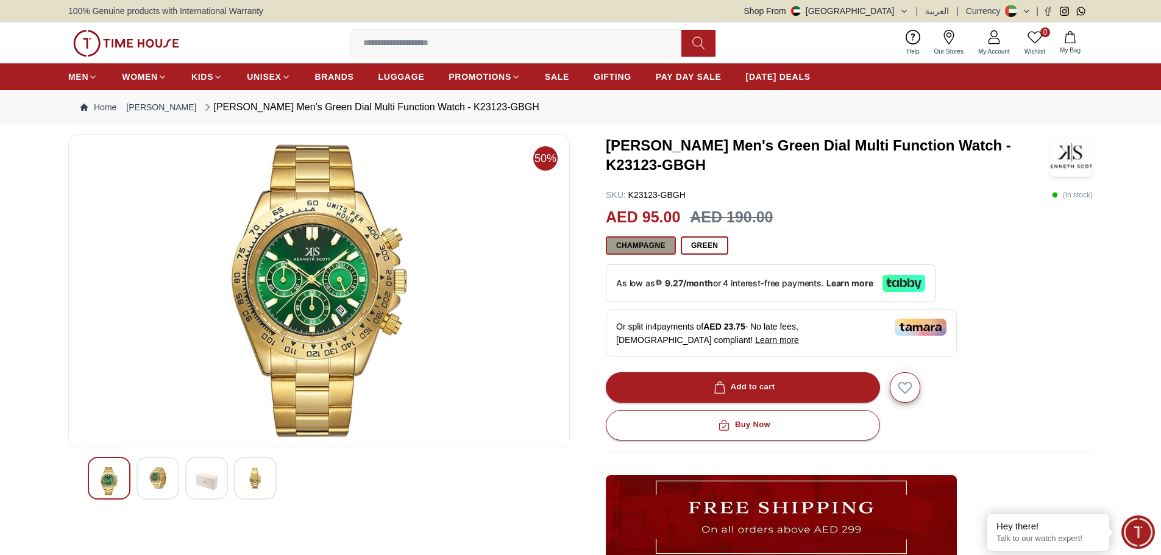
click at [651, 244] on button "Champagne" at bounding box center [641, 245] width 70 height 18
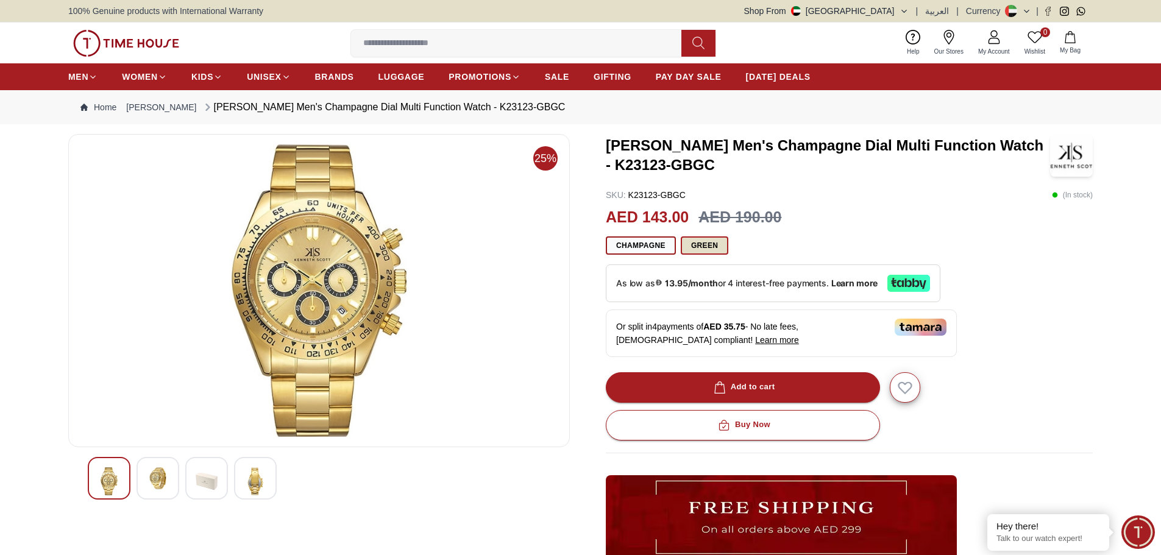
click at [710, 242] on button "Green" at bounding box center [705, 245] width 48 height 18
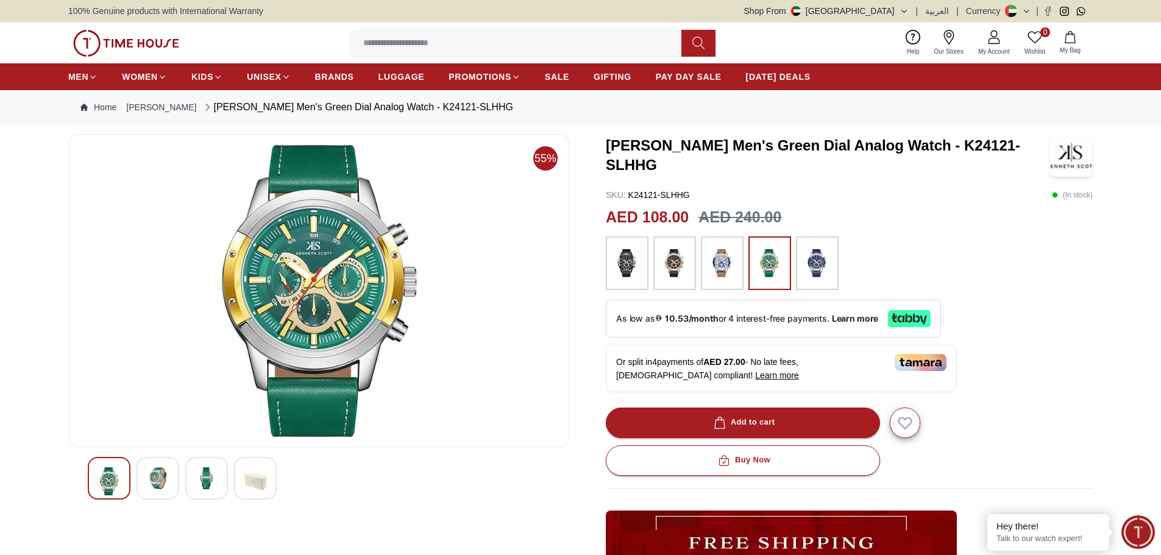
click at [154, 475] on img at bounding box center [158, 479] width 22 height 22
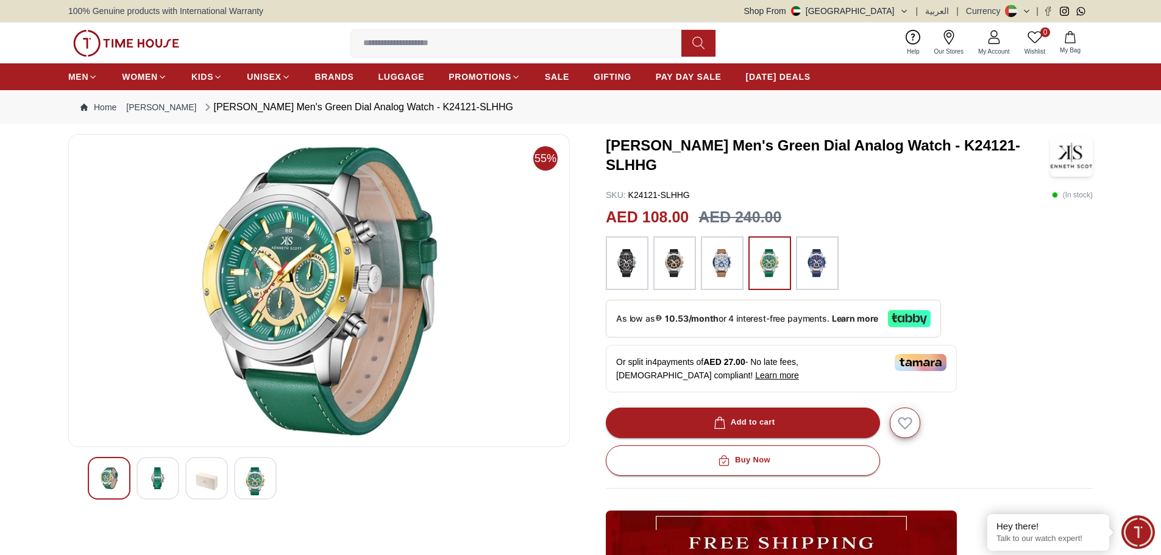
click at [204, 471] on img at bounding box center [207, 482] width 22 height 28
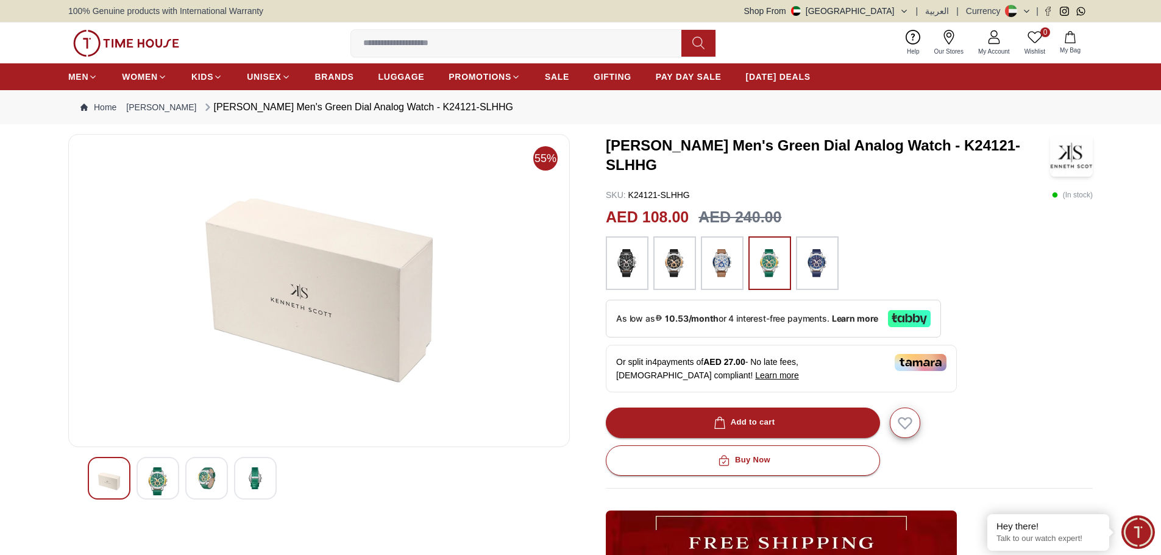
click at [252, 488] on img at bounding box center [255, 479] width 22 height 22
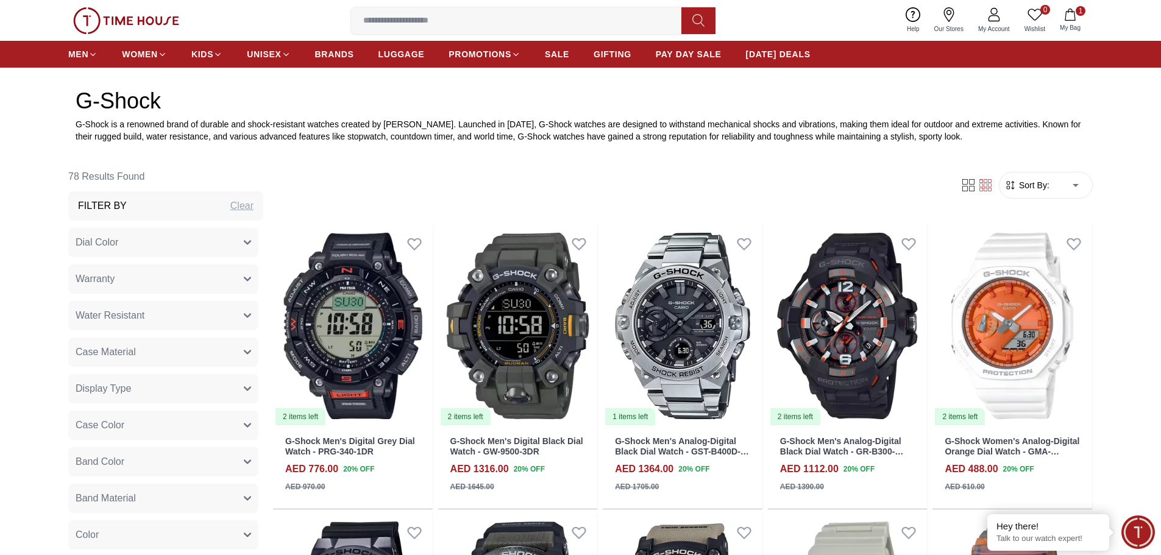
scroll to position [488, 0]
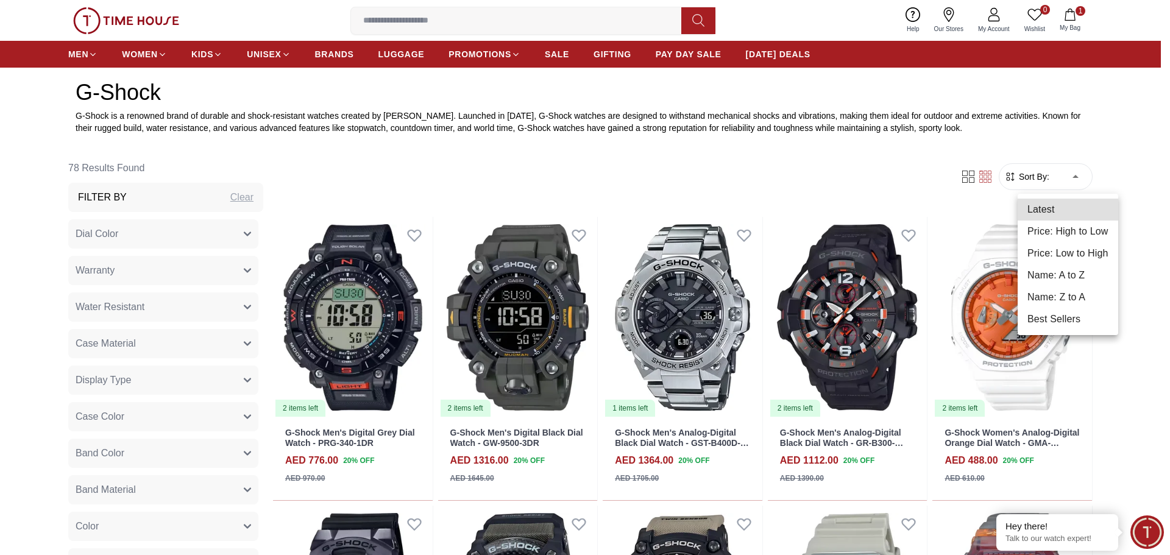
click at [1093, 258] on li "Price: Low to High" at bounding box center [1068, 254] width 101 height 22
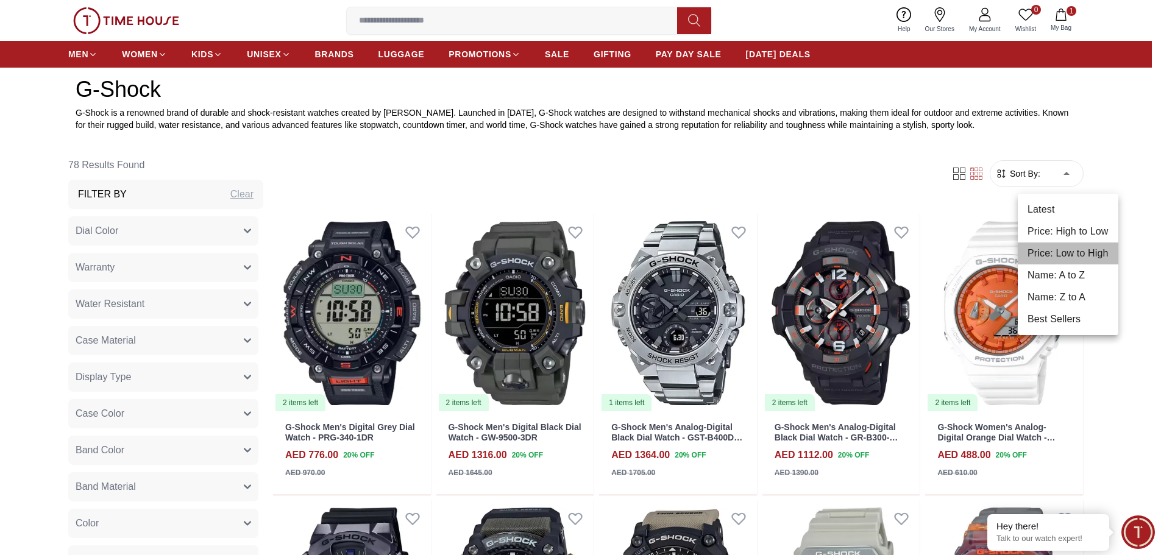
type input "*"
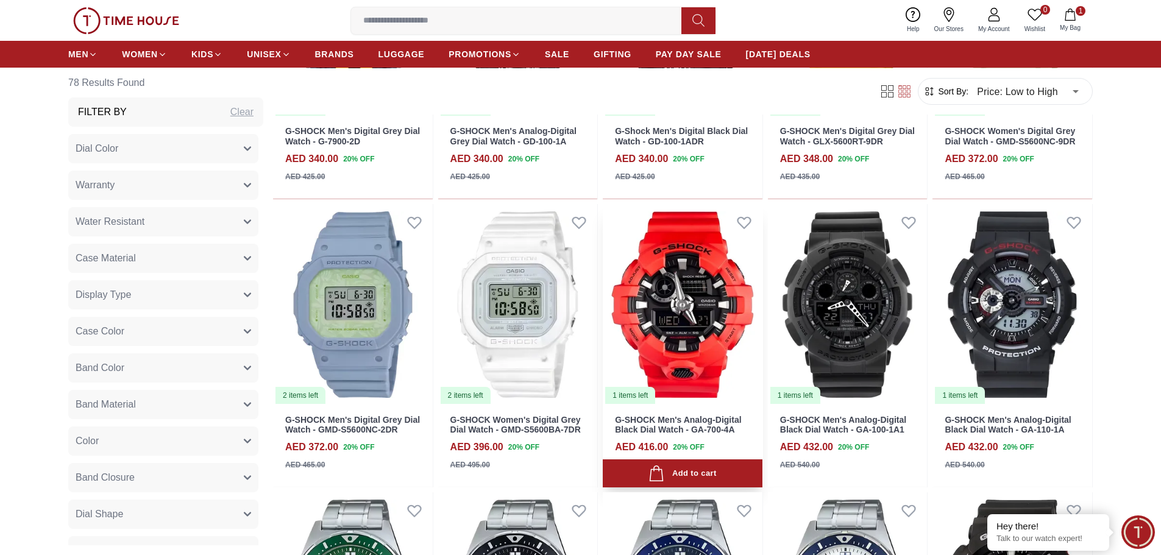
scroll to position [1097, 0]
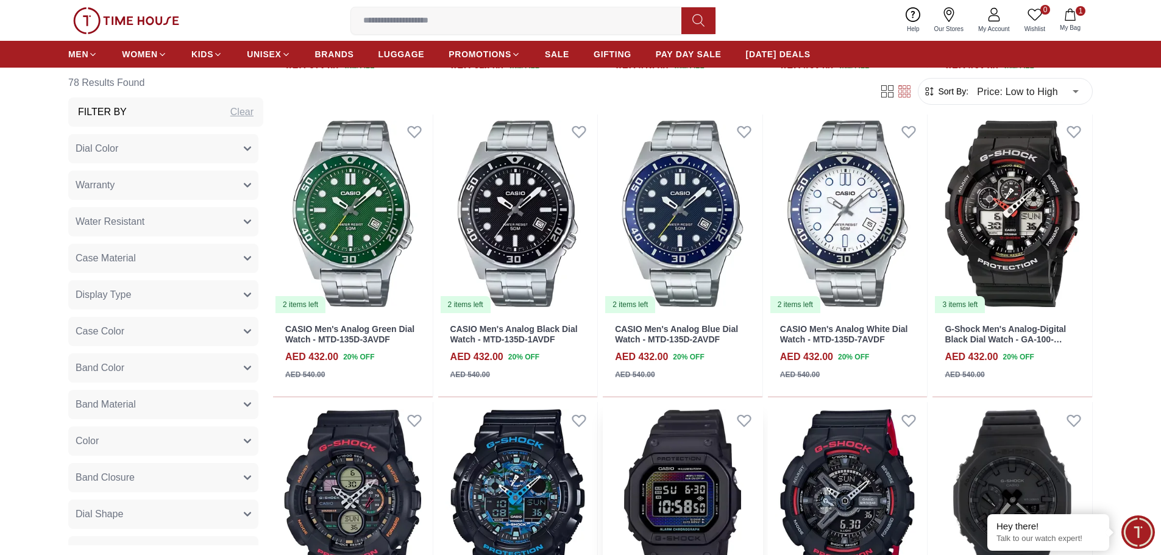
scroll to position [1585, 0]
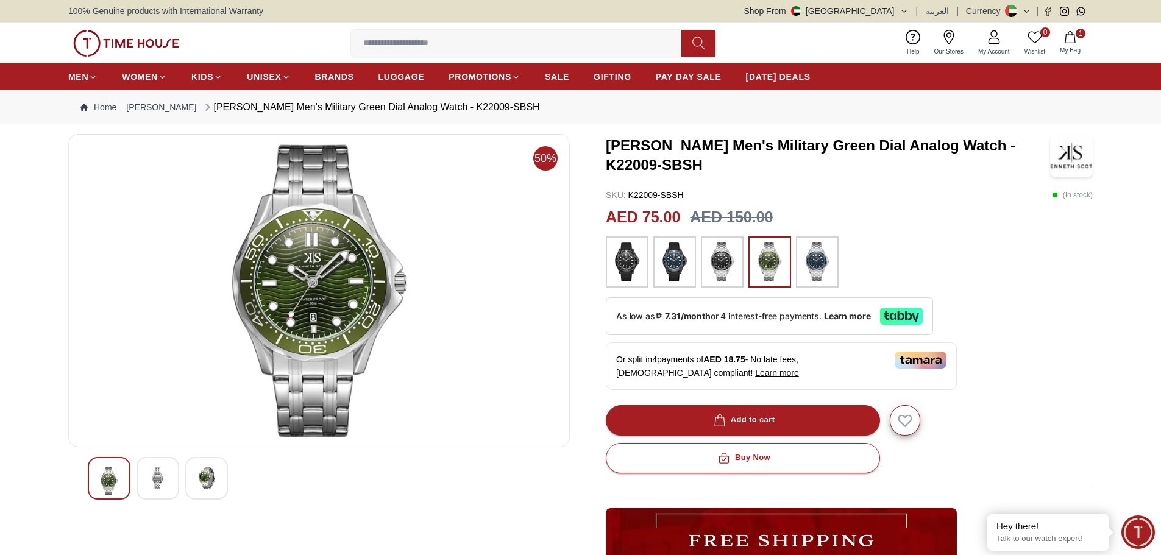
click at [167, 482] on img at bounding box center [158, 479] width 22 height 22
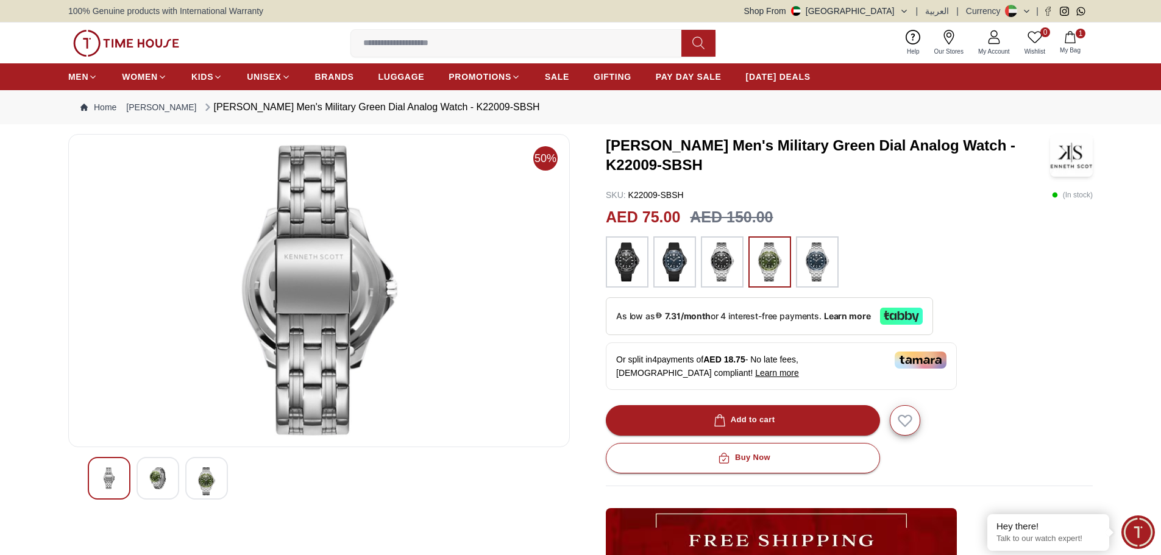
click at [212, 480] on img at bounding box center [207, 482] width 22 height 28
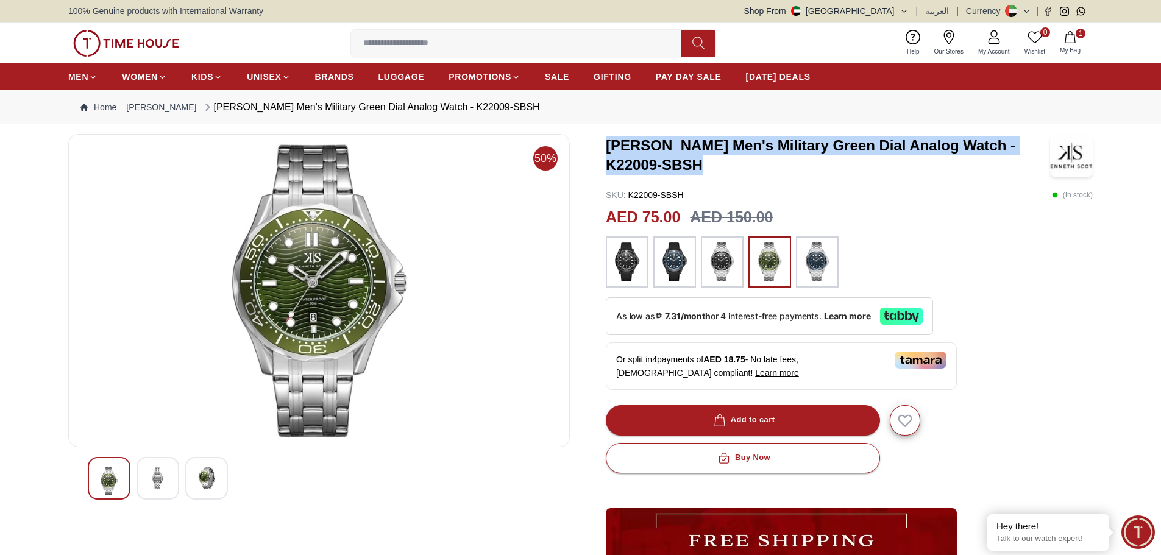
drag, startPoint x: 703, startPoint y: 167, endPoint x: 610, endPoint y: 147, distance: 94.8
click at [610, 147] on h3 "[PERSON_NAME] Men's Military Green Dial Analog Watch - K22009-SBSH" at bounding box center [828, 155] width 444 height 39
copy h3 "[PERSON_NAME] Men's Military Green Dial Analog Watch - K22009-SBSH"
